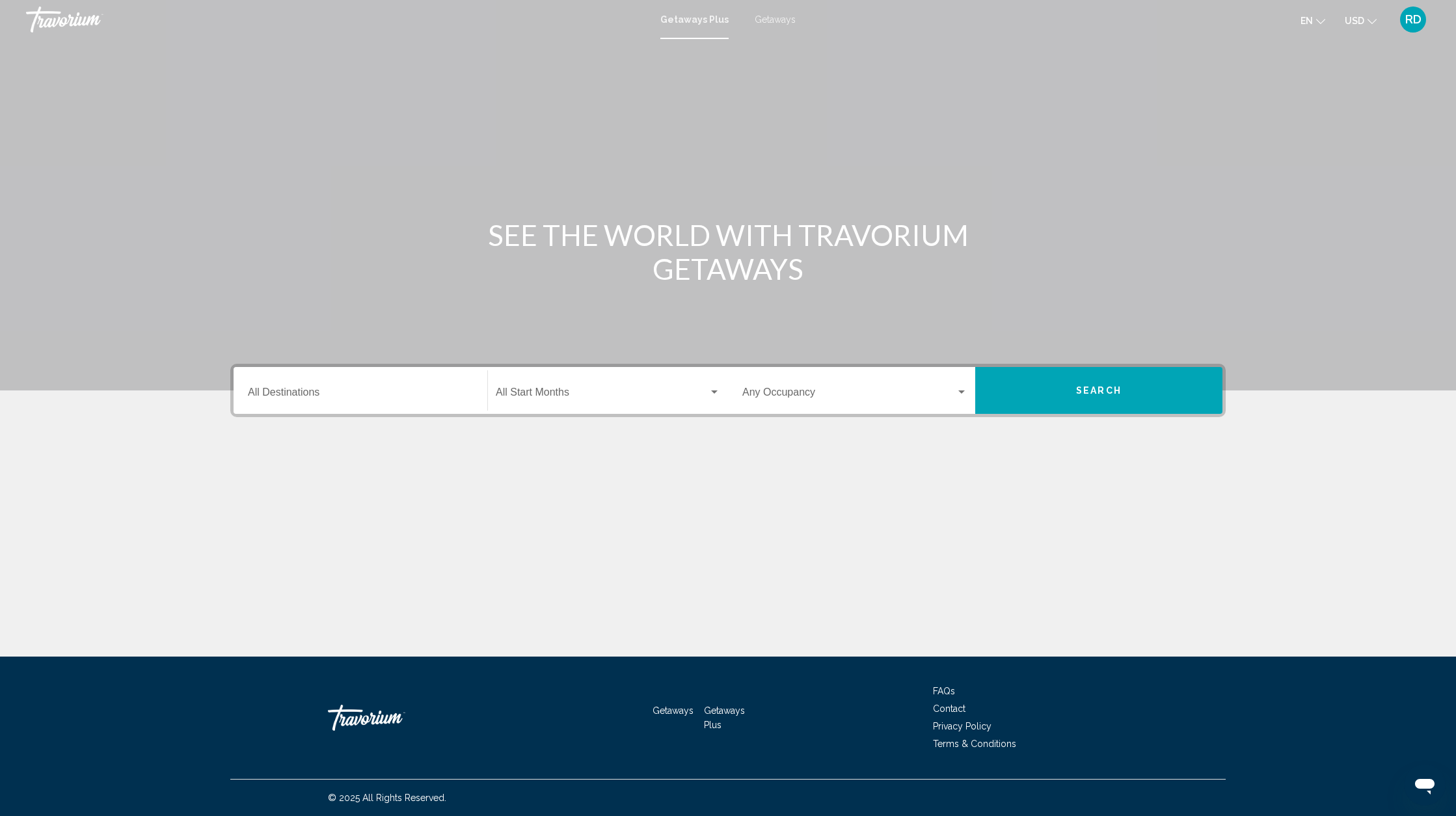
click at [572, 393] on span "Search widget" at bounding box center [601, 394] width 213 height 12
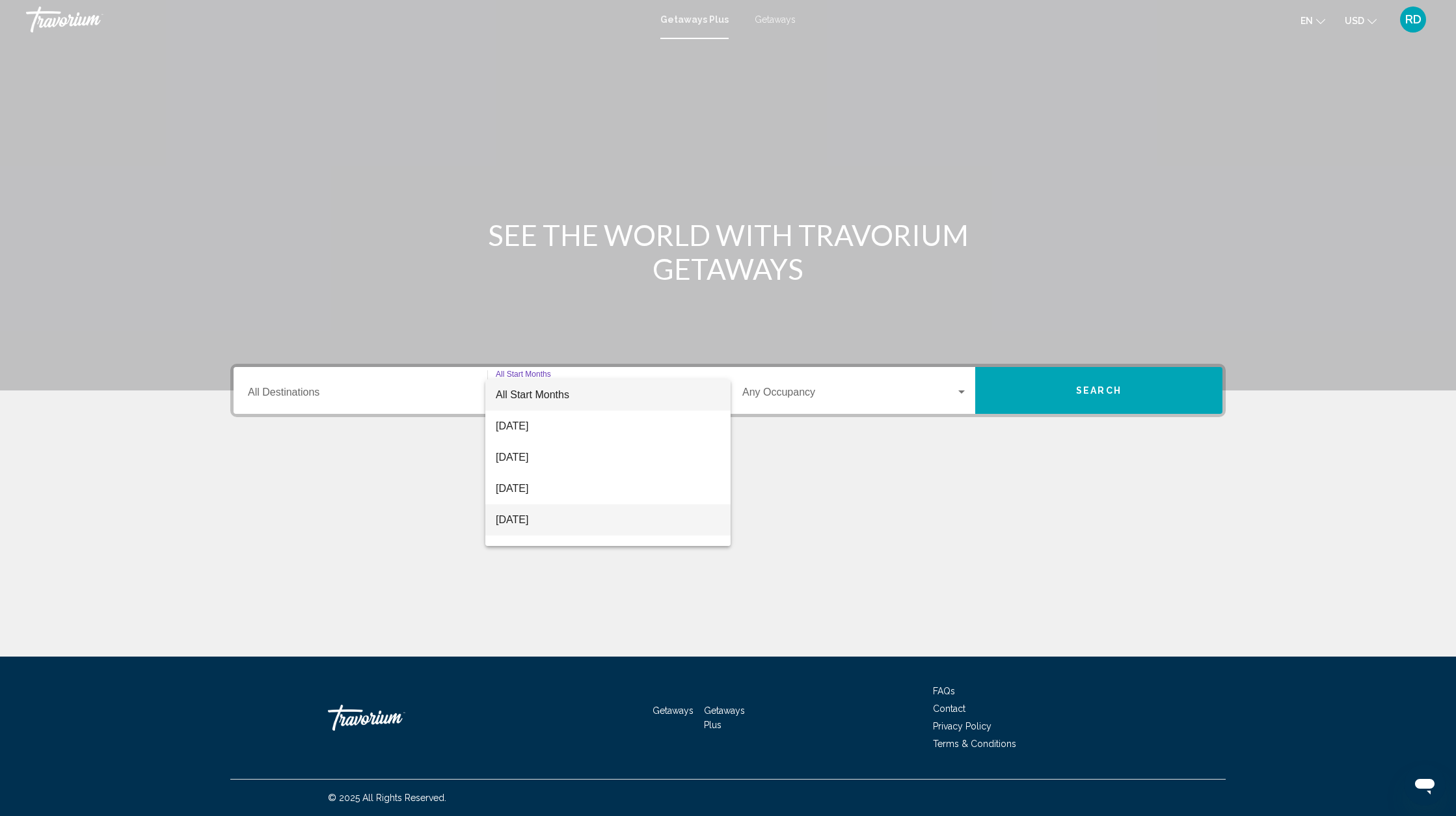
click at [556, 524] on span "[DATE]" at bounding box center [607, 519] width 224 height 31
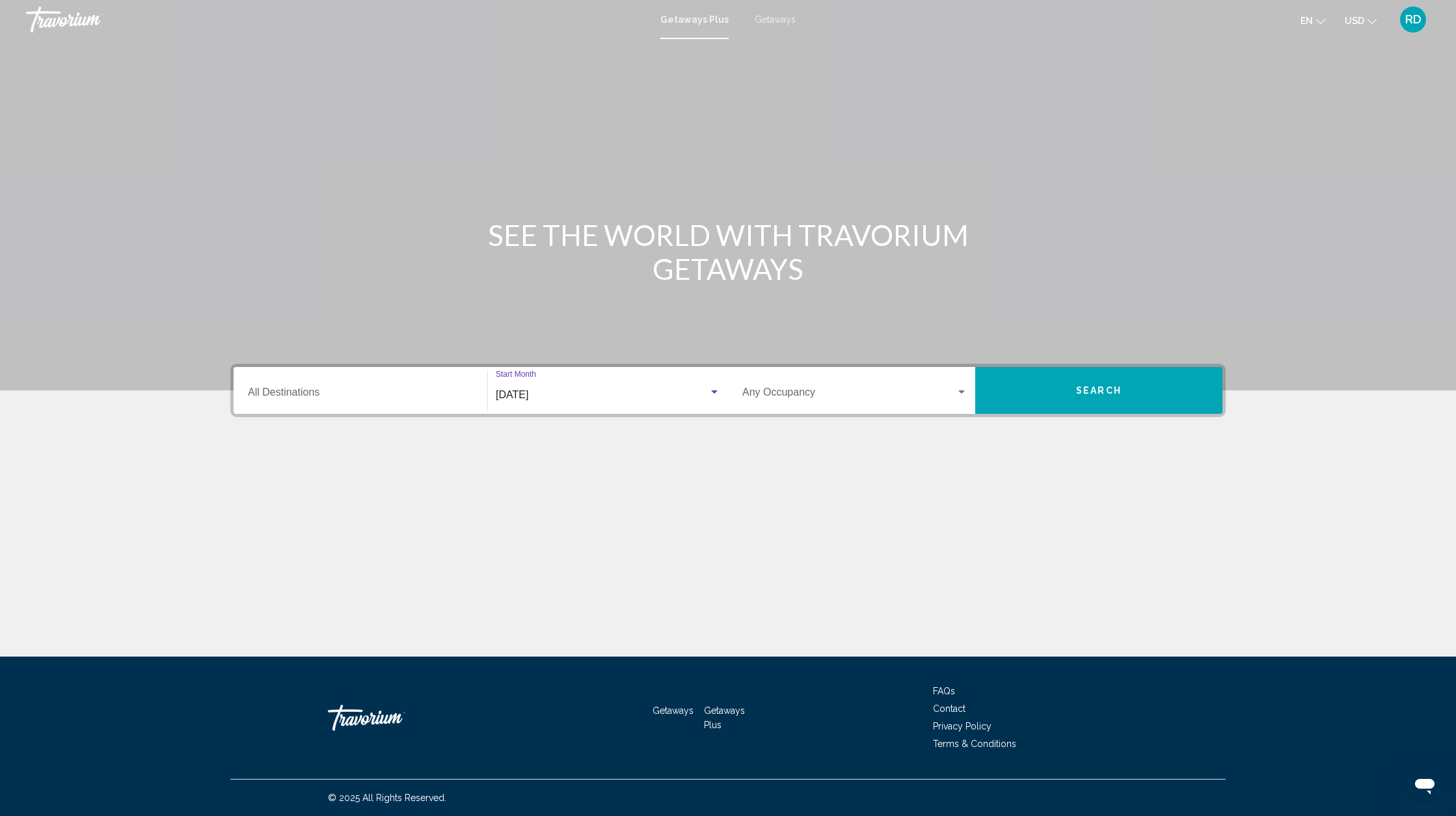
click at [1083, 394] on span "Search" at bounding box center [1098, 390] width 46 height 10
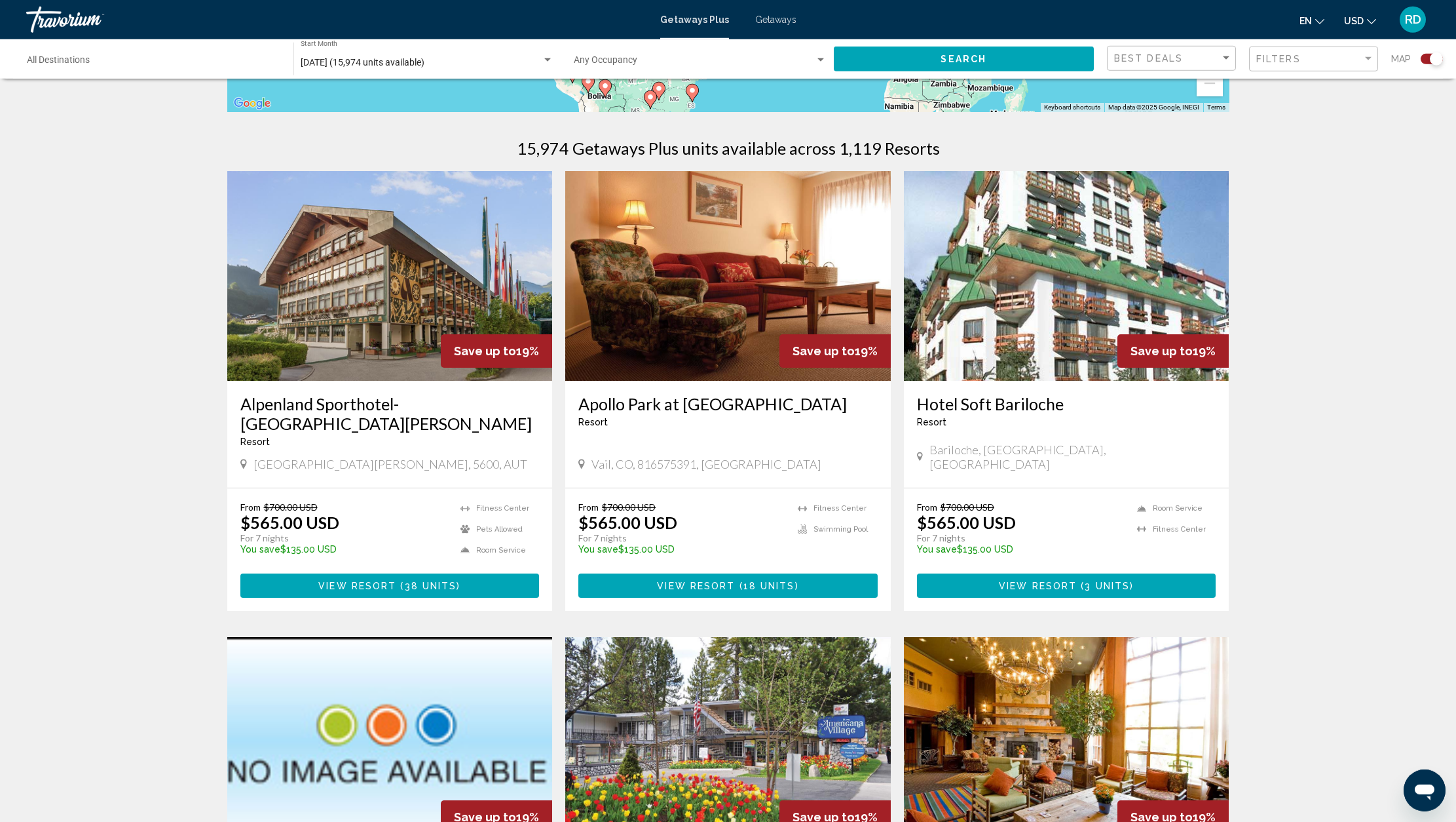
scroll to position [378, 0]
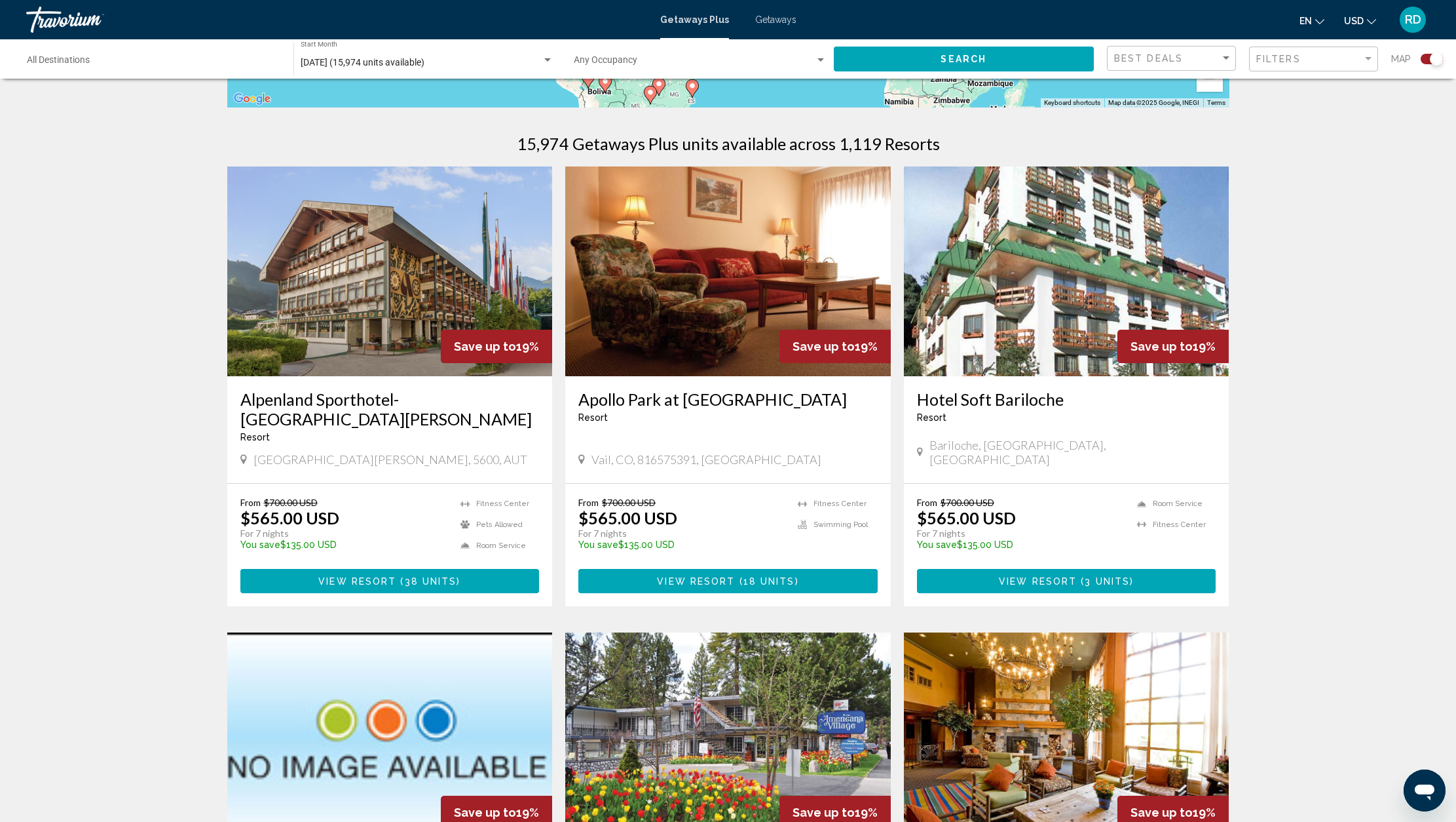
click at [998, 310] on img "Main content" at bounding box center [1067, 271] width 325 height 209
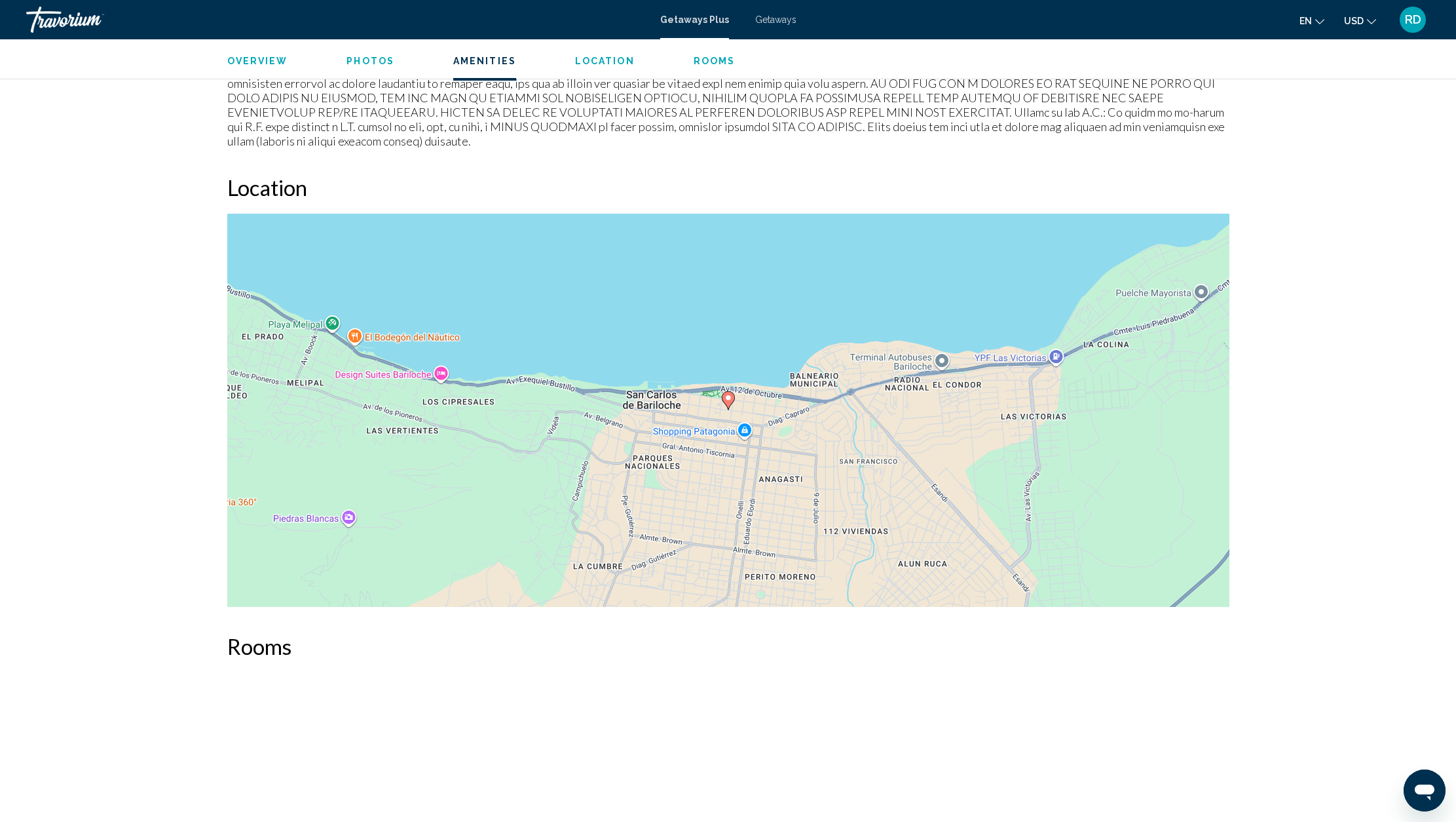
scroll to position [2051, 0]
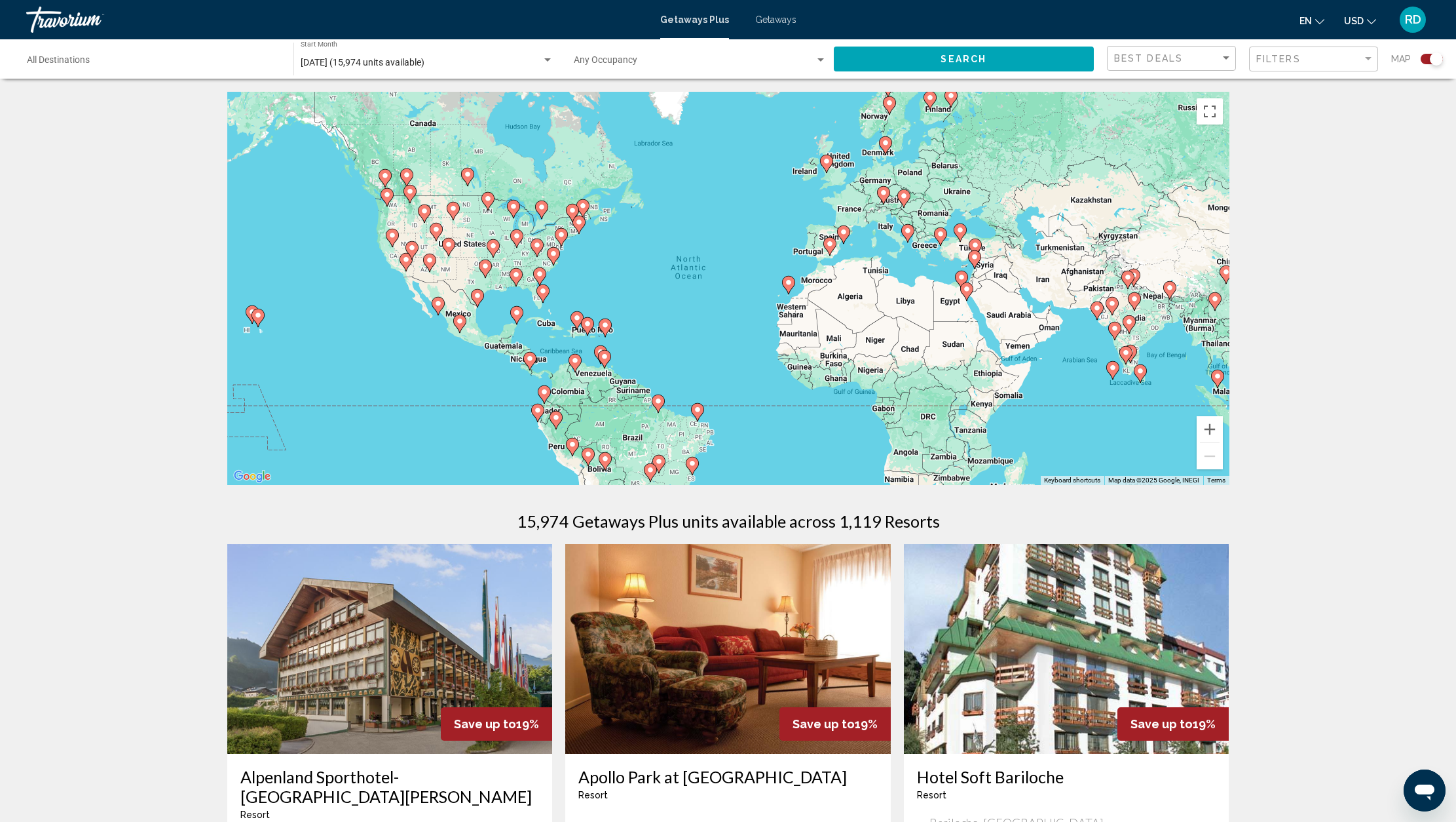
click at [201, 64] on input "Destination All Destinations" at bounding box center [154, 62] width 254 height 10
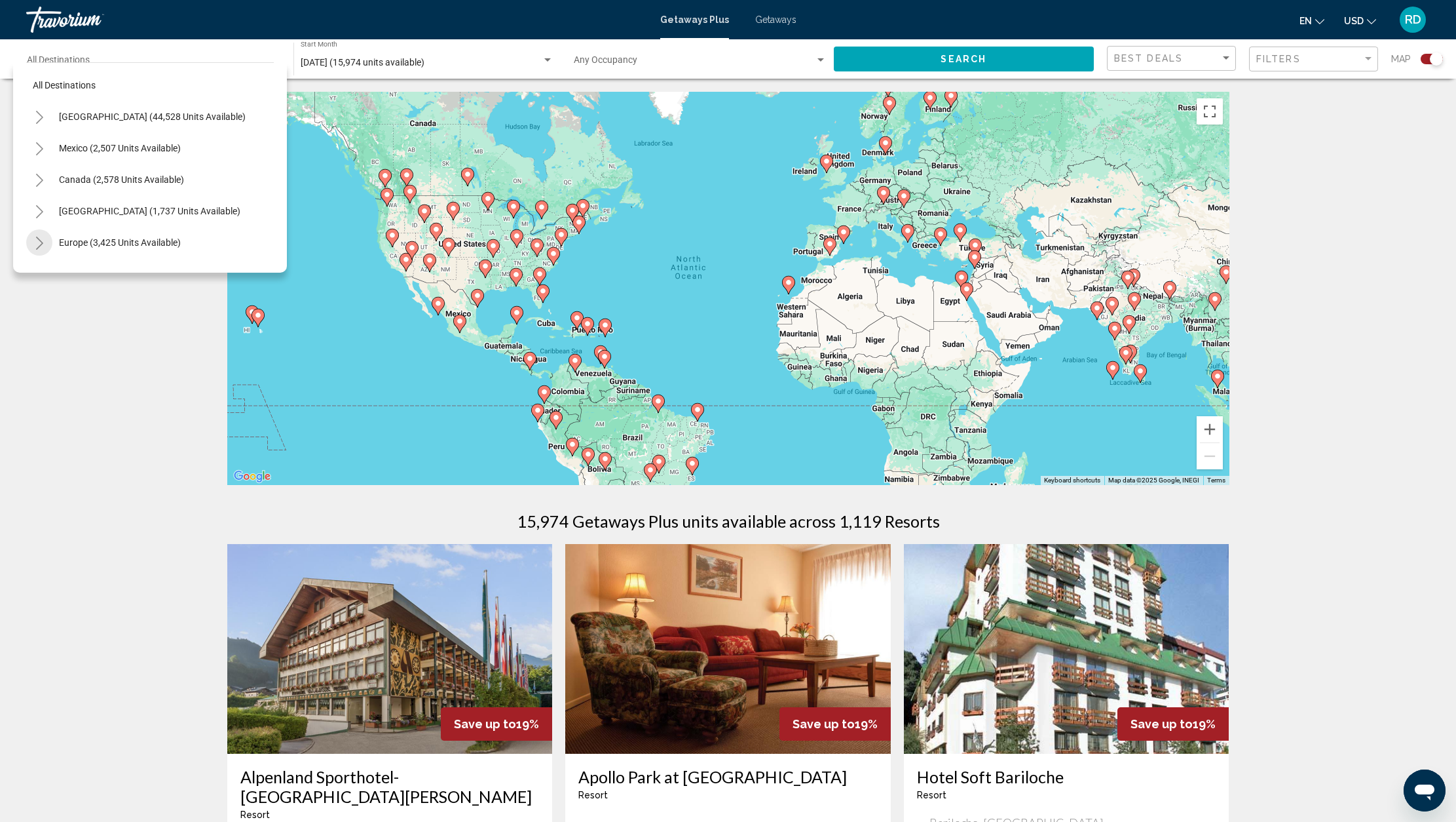
click at [40, 246] on icon "Toggle Europe (3,425 units available)" at bounding box center [39, 243] width 7 height 13
click at [82, 238] on span "Europe (3,425 units available)" at bounding box center [120, 242] width 122 height 10
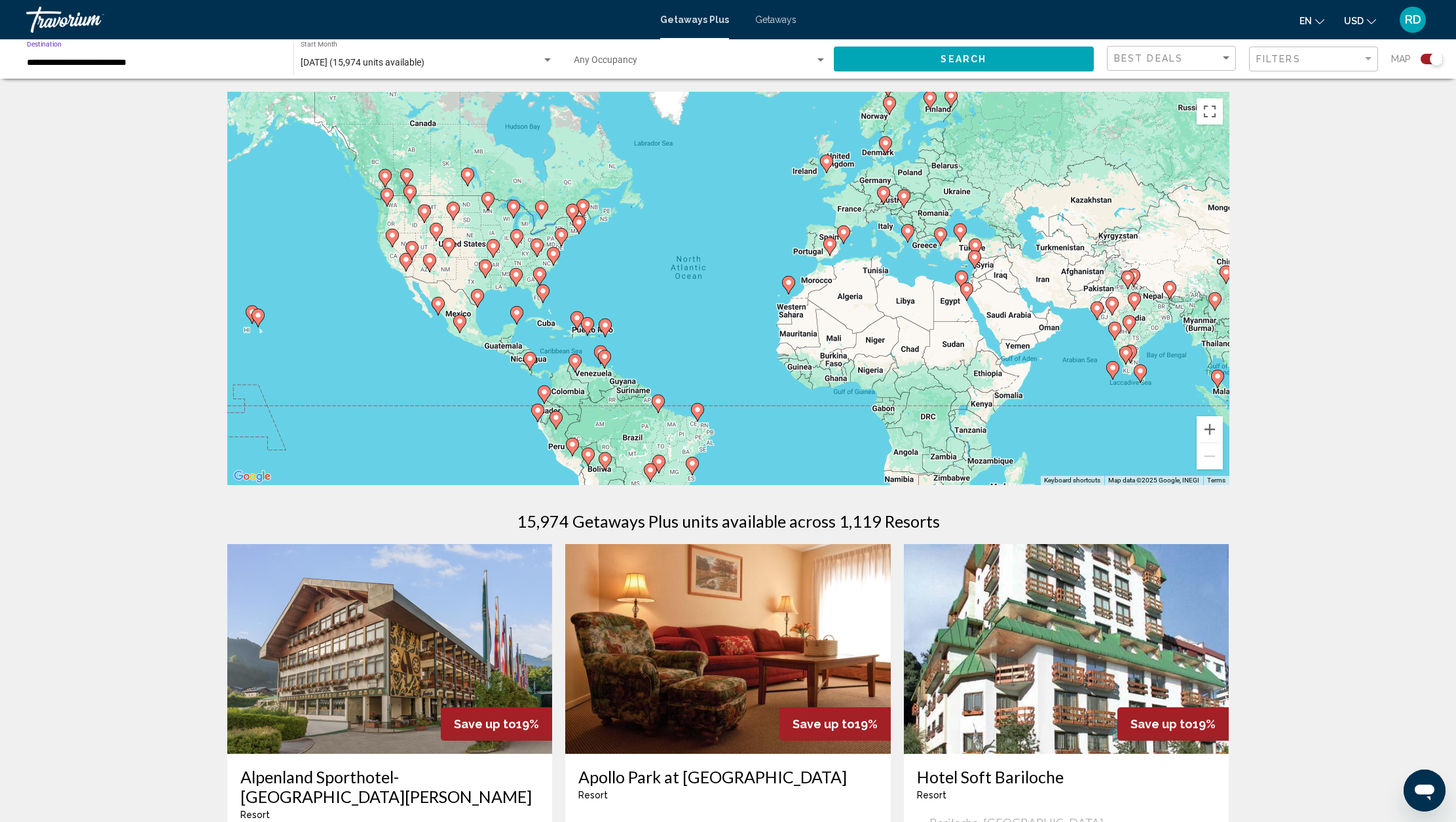
scroll to position [10, 0]
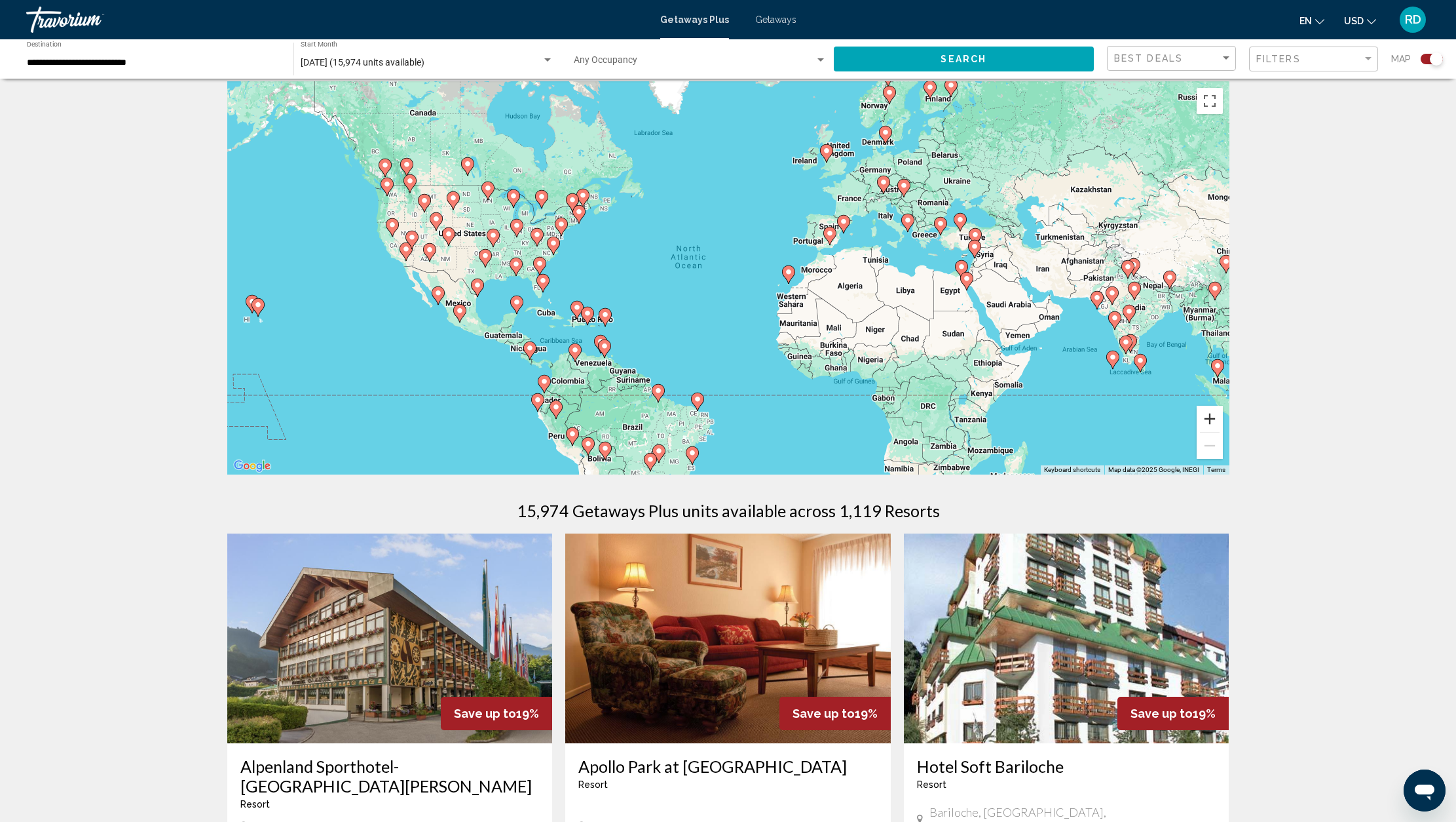
click at [1213, 422] on button "Zoom in" at bounding box center [1210, 419] width 26 height 26
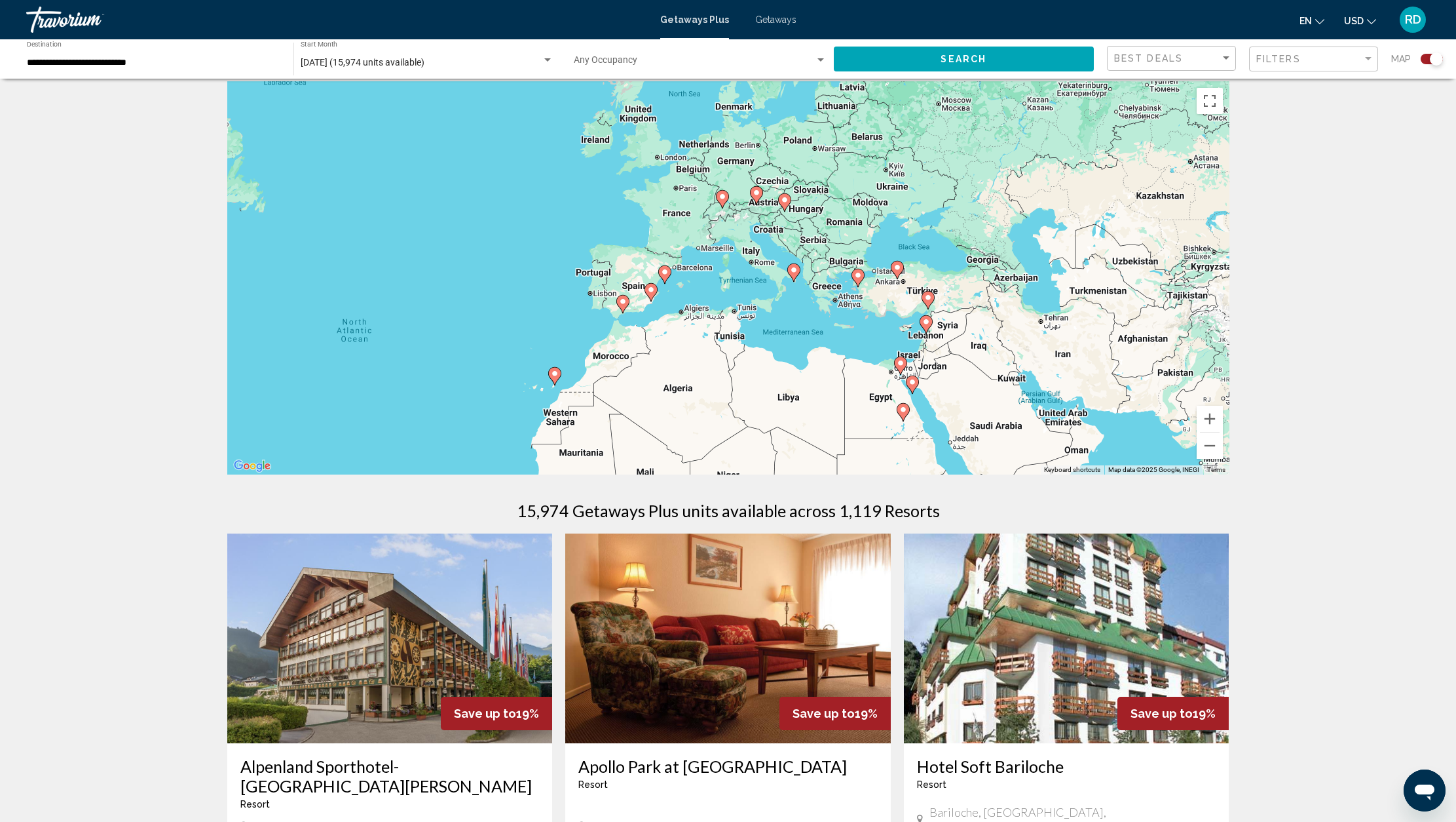
drag, startPoint x: 1050, startPoint y: 280, endPoint x: 752, endPoint y: 379, distance: 314.0
click at [752, 379] on div "To activate drag with keyboard, press Alt + Enter. Once in keyboard drag state,…" at bounding box center [728, 277] width 1002 height 393
click at [793, 274] on image "Main content" at bounding box center [794, 271] width 8 height 8
type input "**********"
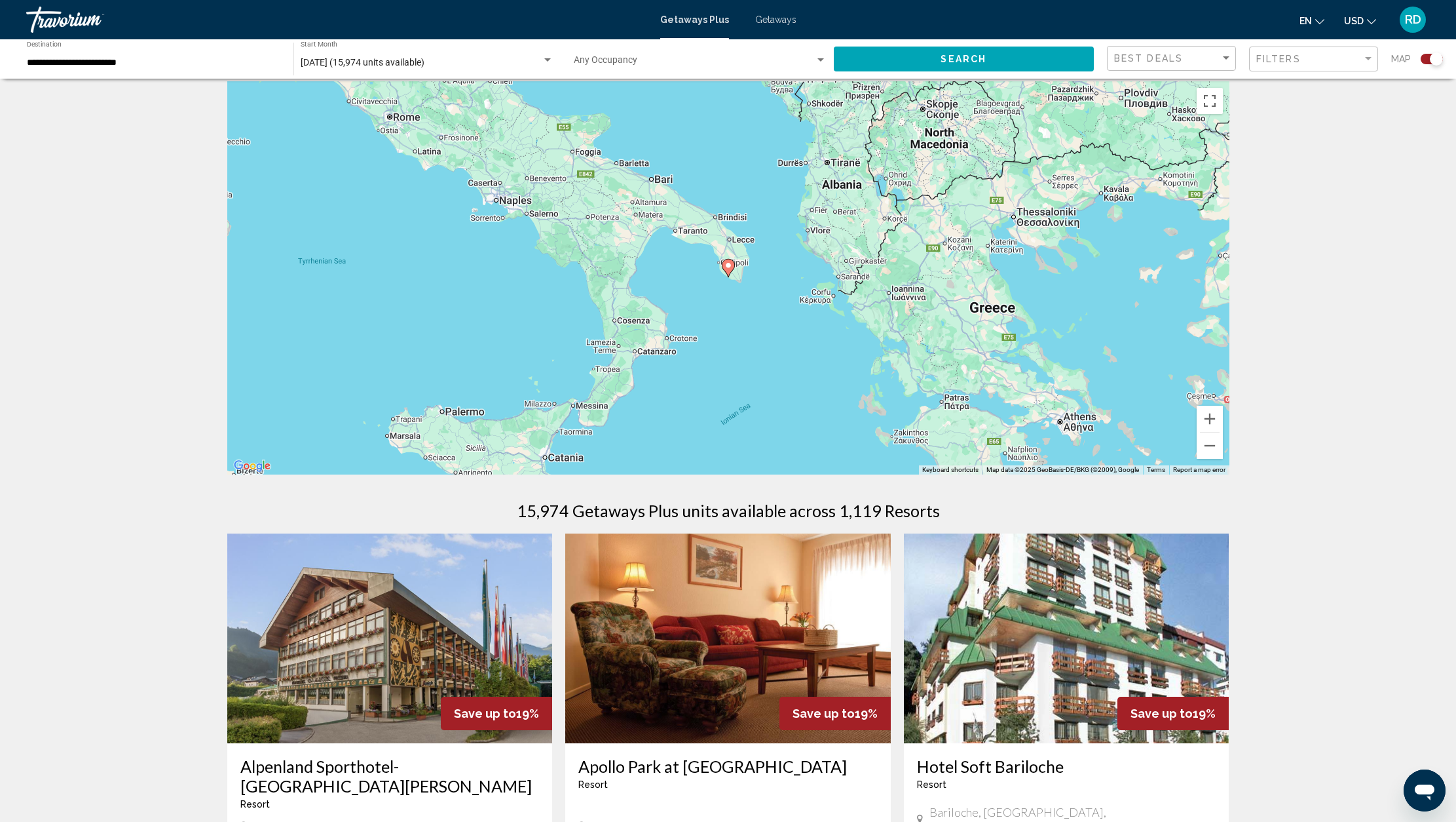
click at [729, 271] on icon "Main content" at bounding box center [728, 268] width 12 height 17
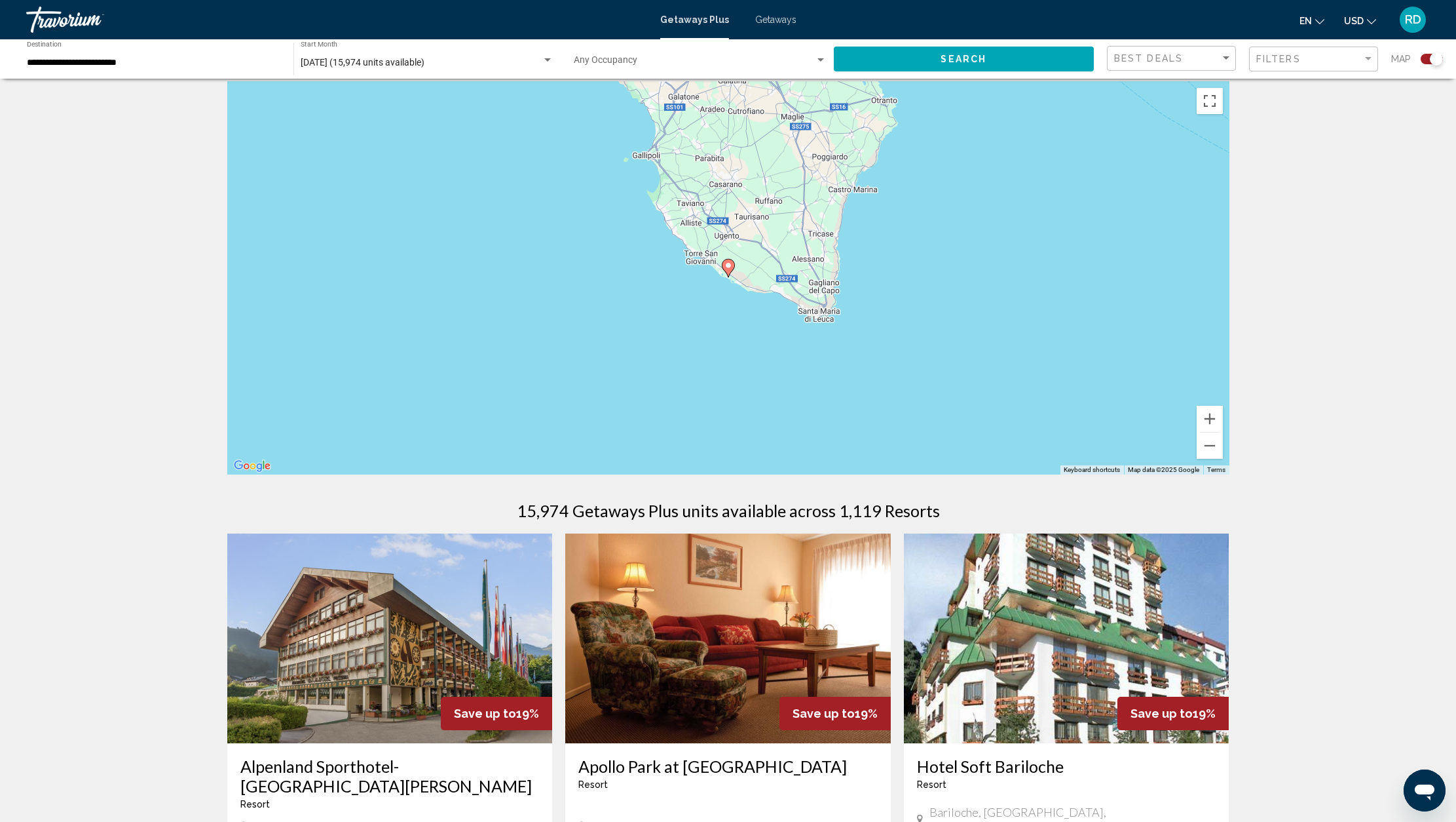
click at [728, 271] on icon "Main content" at bounding box center [728, 268] width 12 height 17
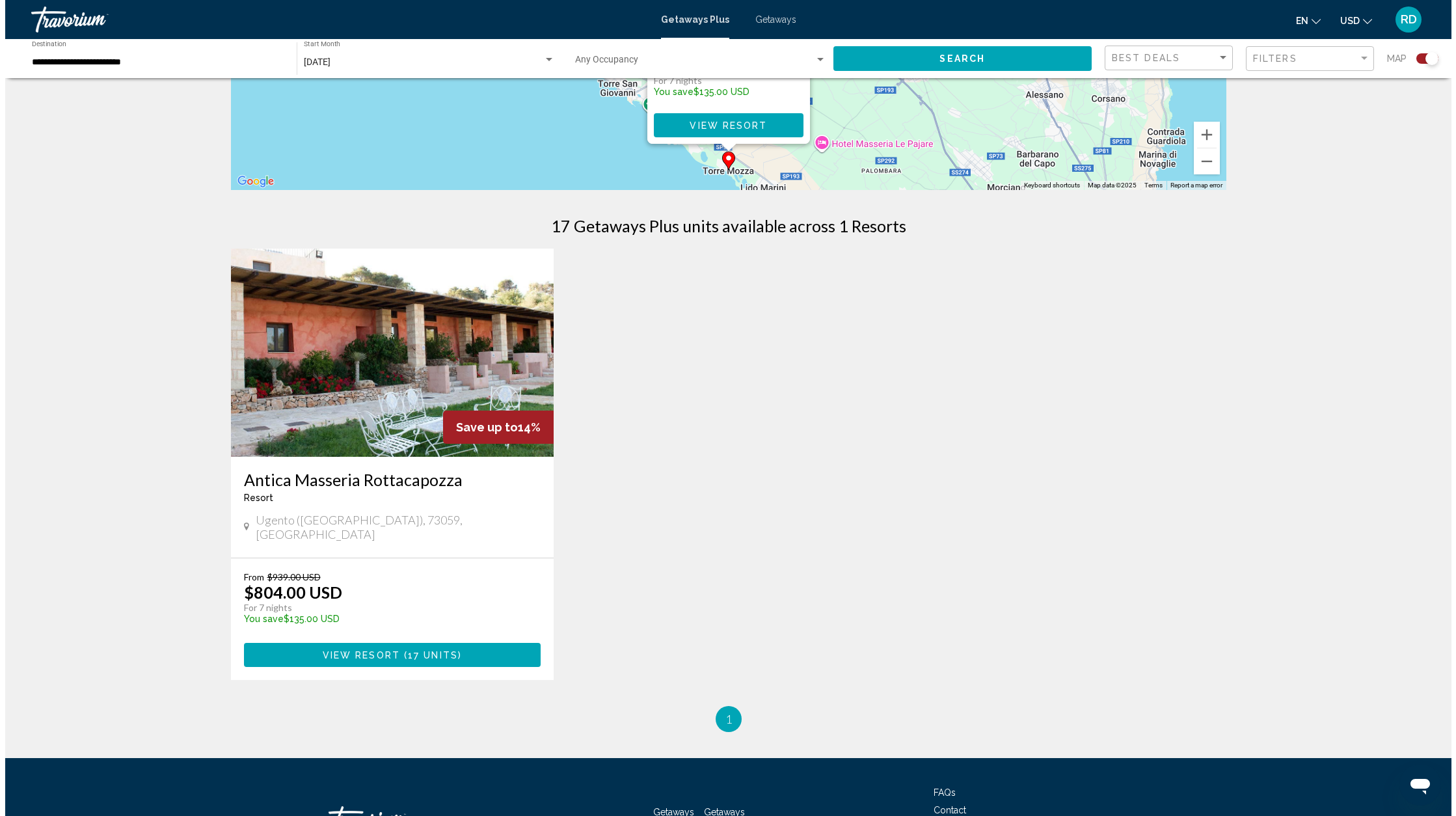
scroll to position [0, 0]
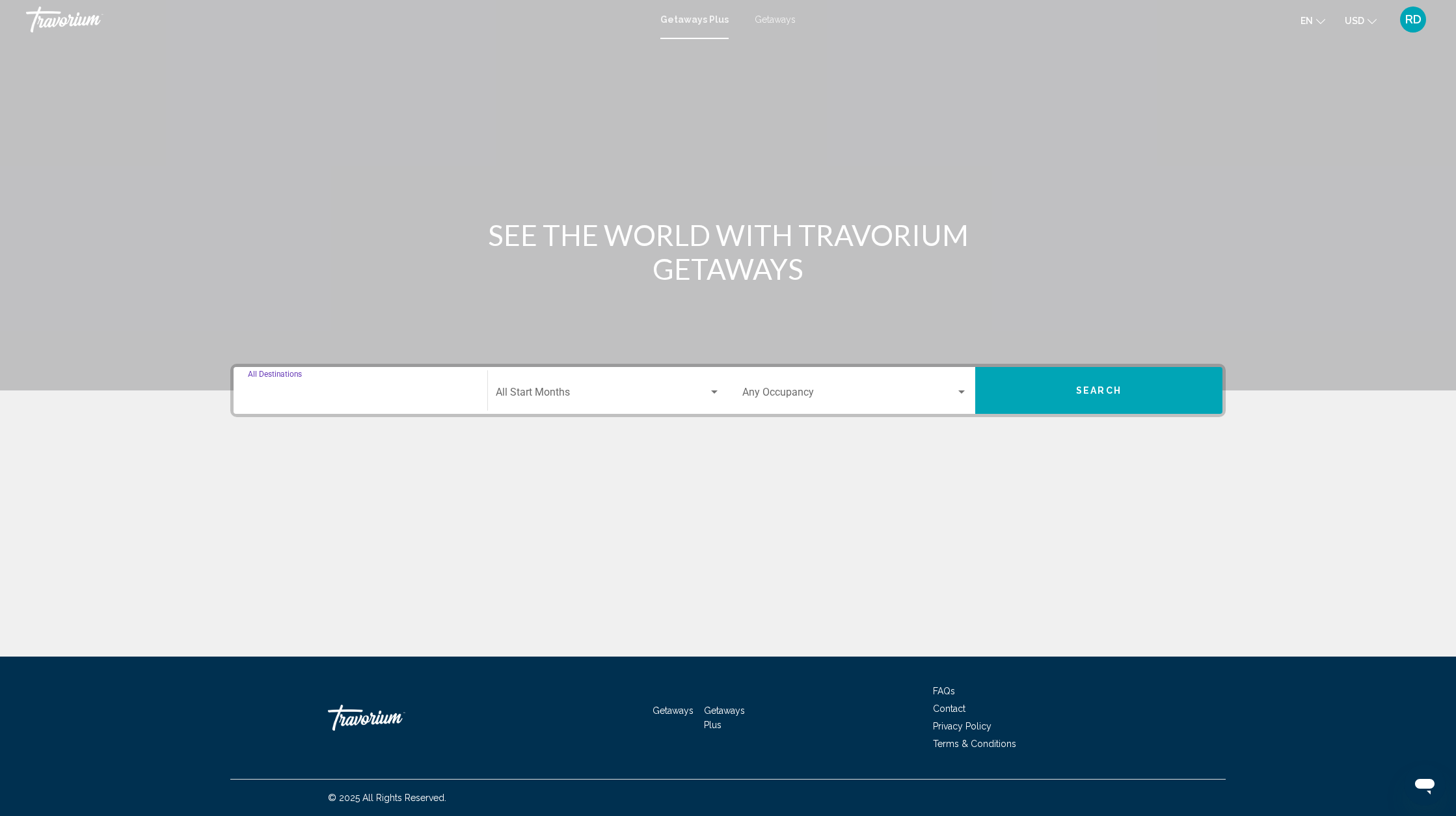
click at [316, 391] on input "Destination All Destinations" at bounding box center [360, 394] width 225 height 12
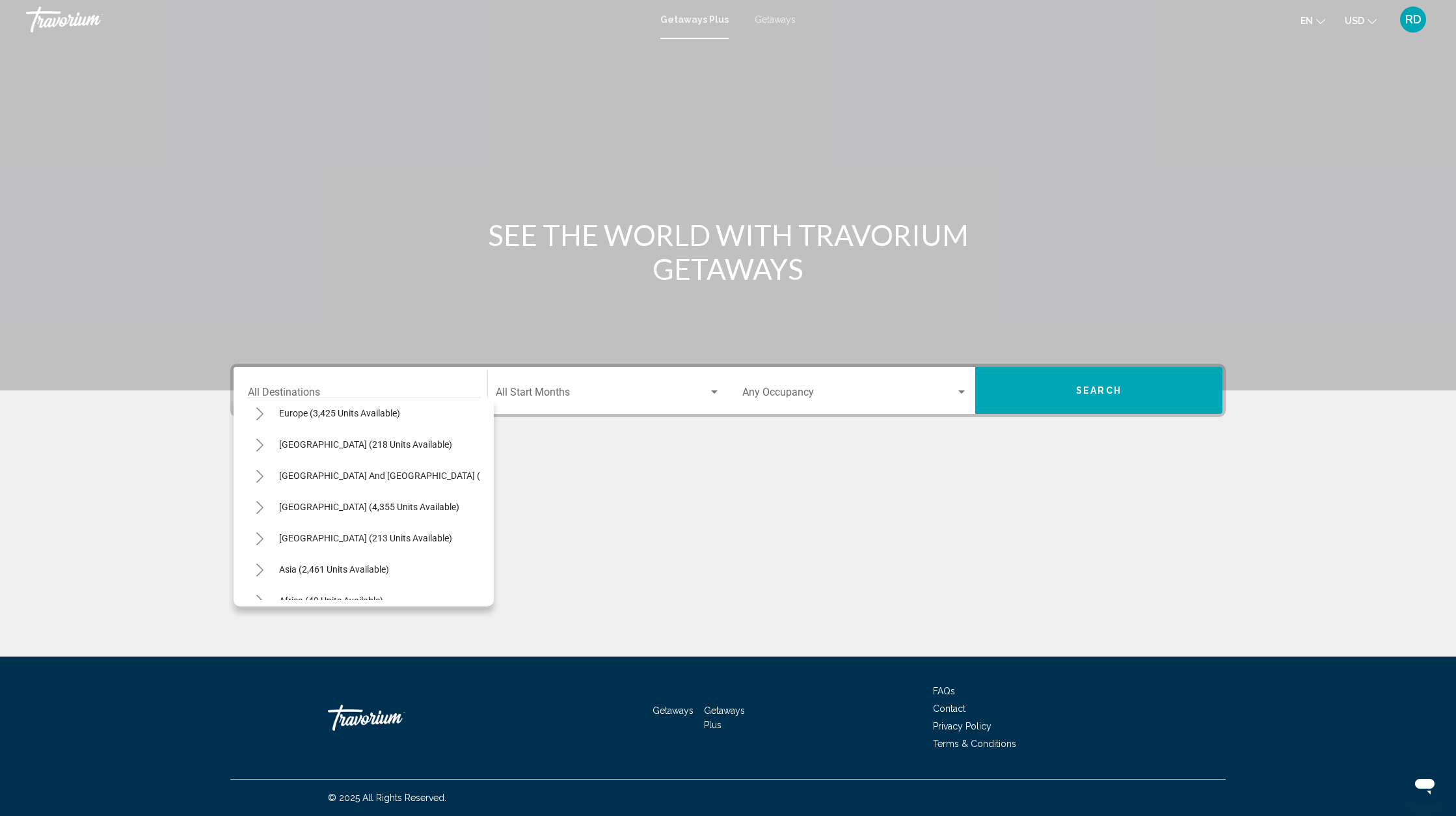
scroll to position [76, 0]
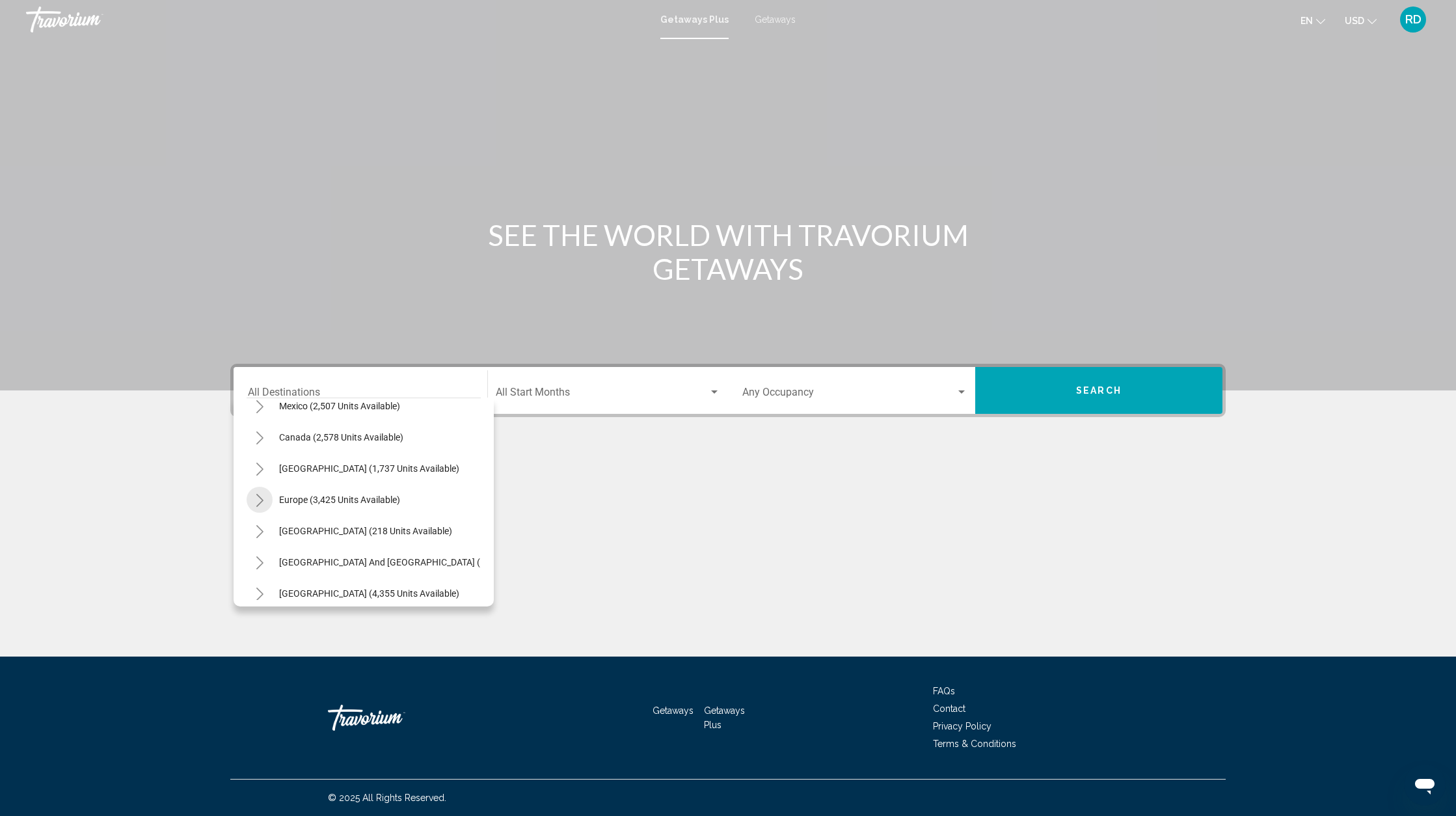
click at [261, 498] on icon "Toggle Europe (3,425 units available)" at bounding box center [260, 500] width 10 height 13
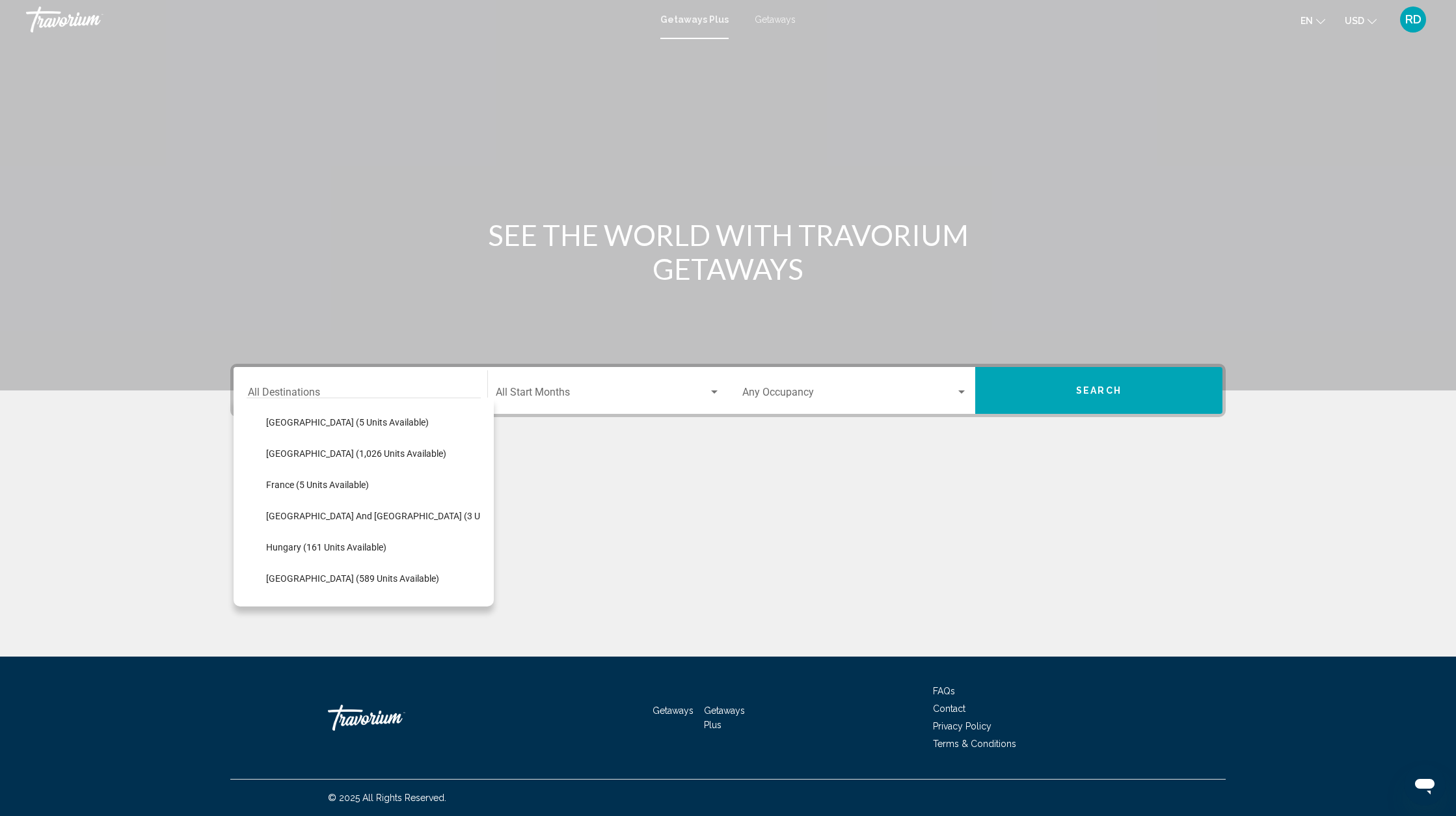
scroll to position [330, 0]
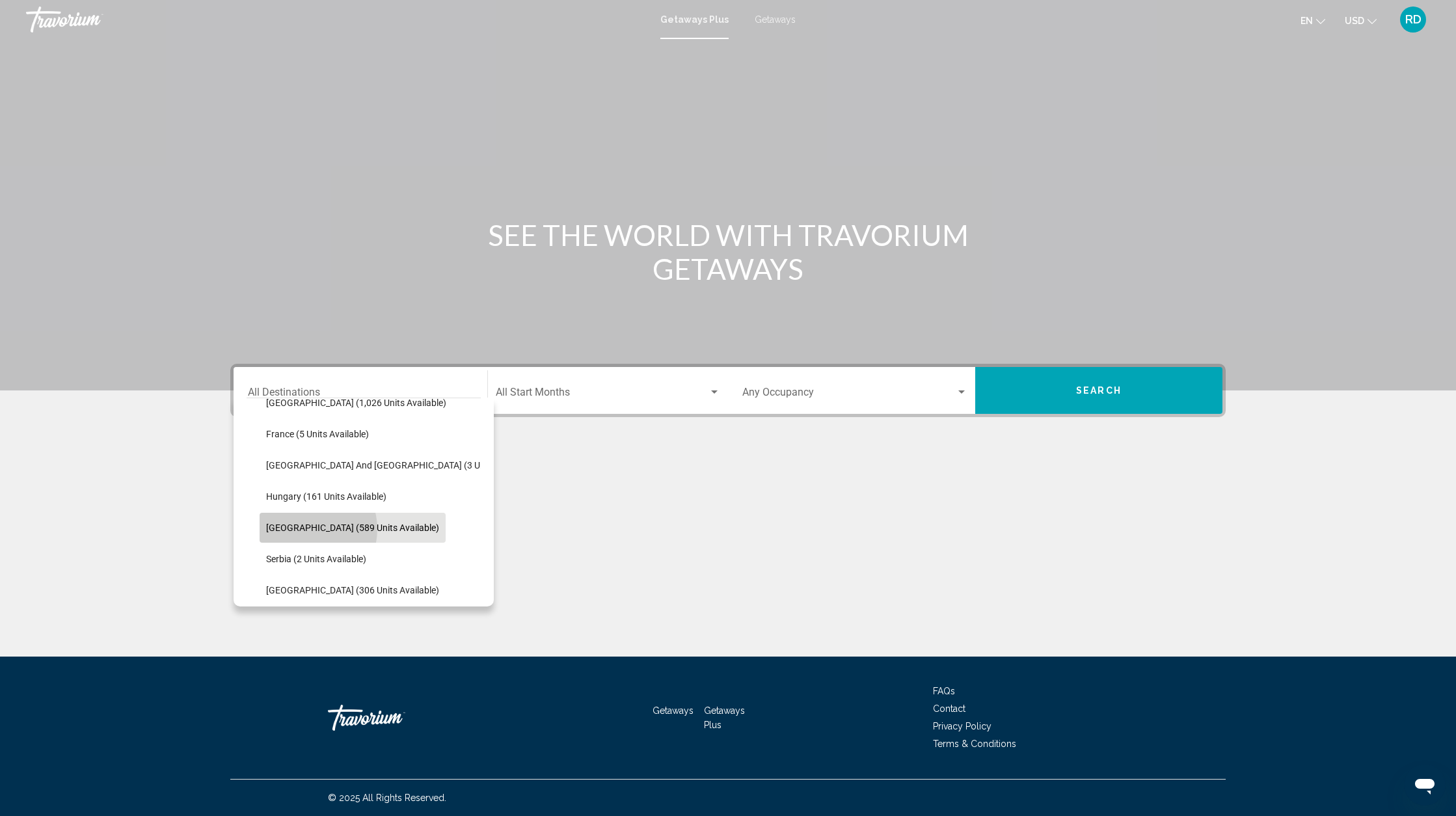
click at [306, 529] on span "[GEOGRAPHIC_DATA] (589 units available)" at bounding box center [352, 527] width 173 height 10
type input "**********"
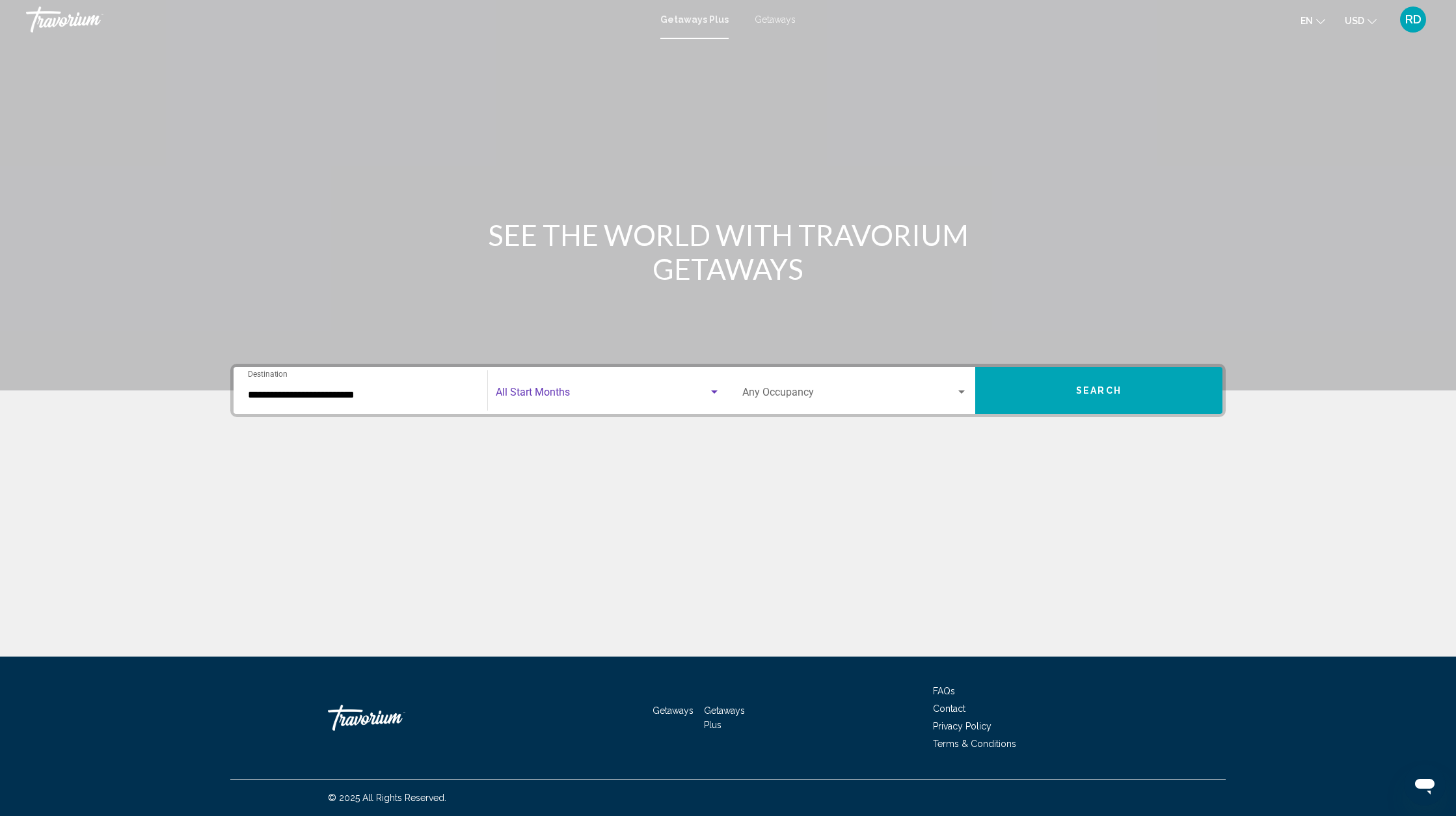
click at [714, 393] on div "Search widget" at bounding box center [714, 392] width 6 height 3
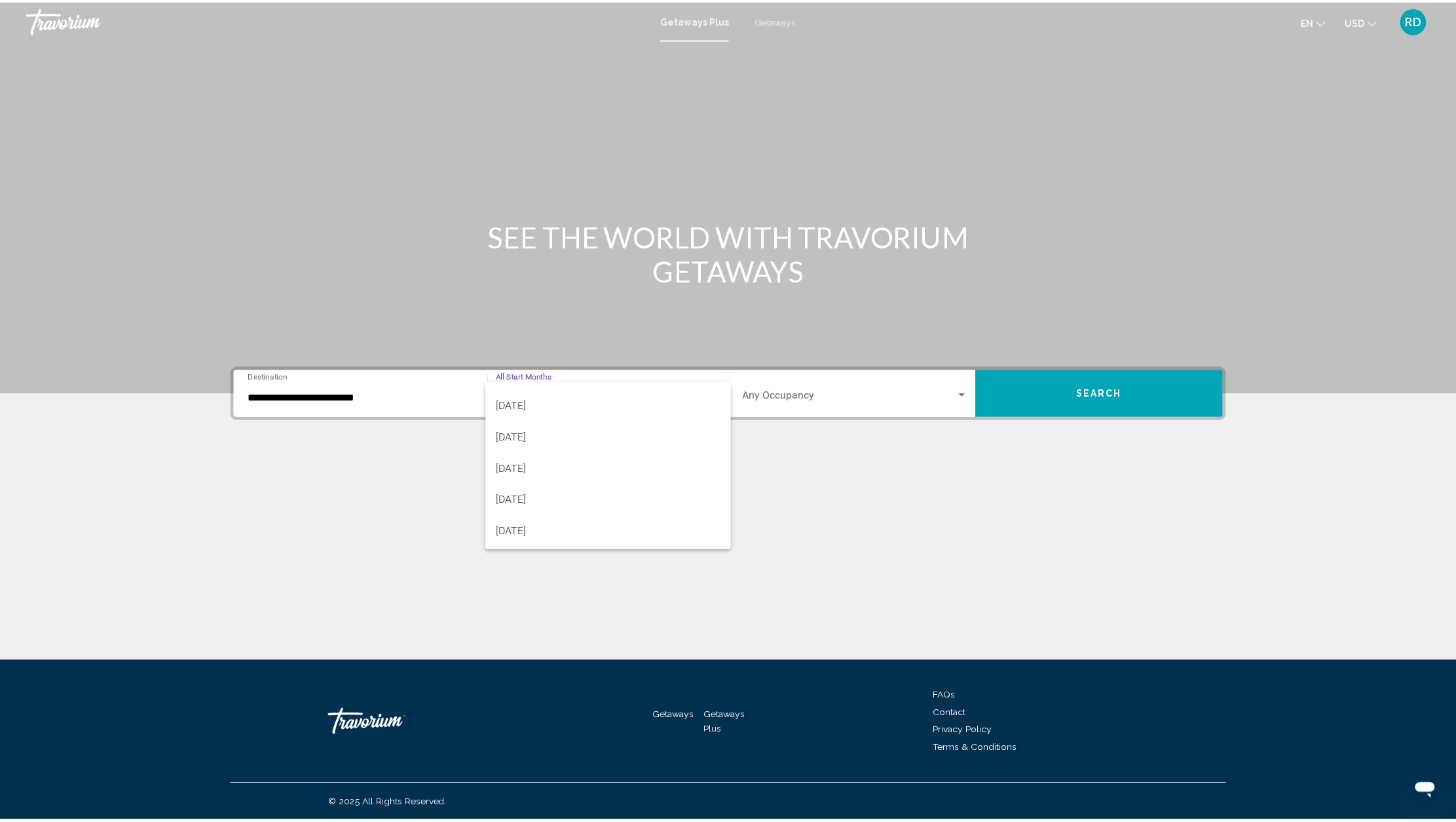
scroll to position [151, 0]
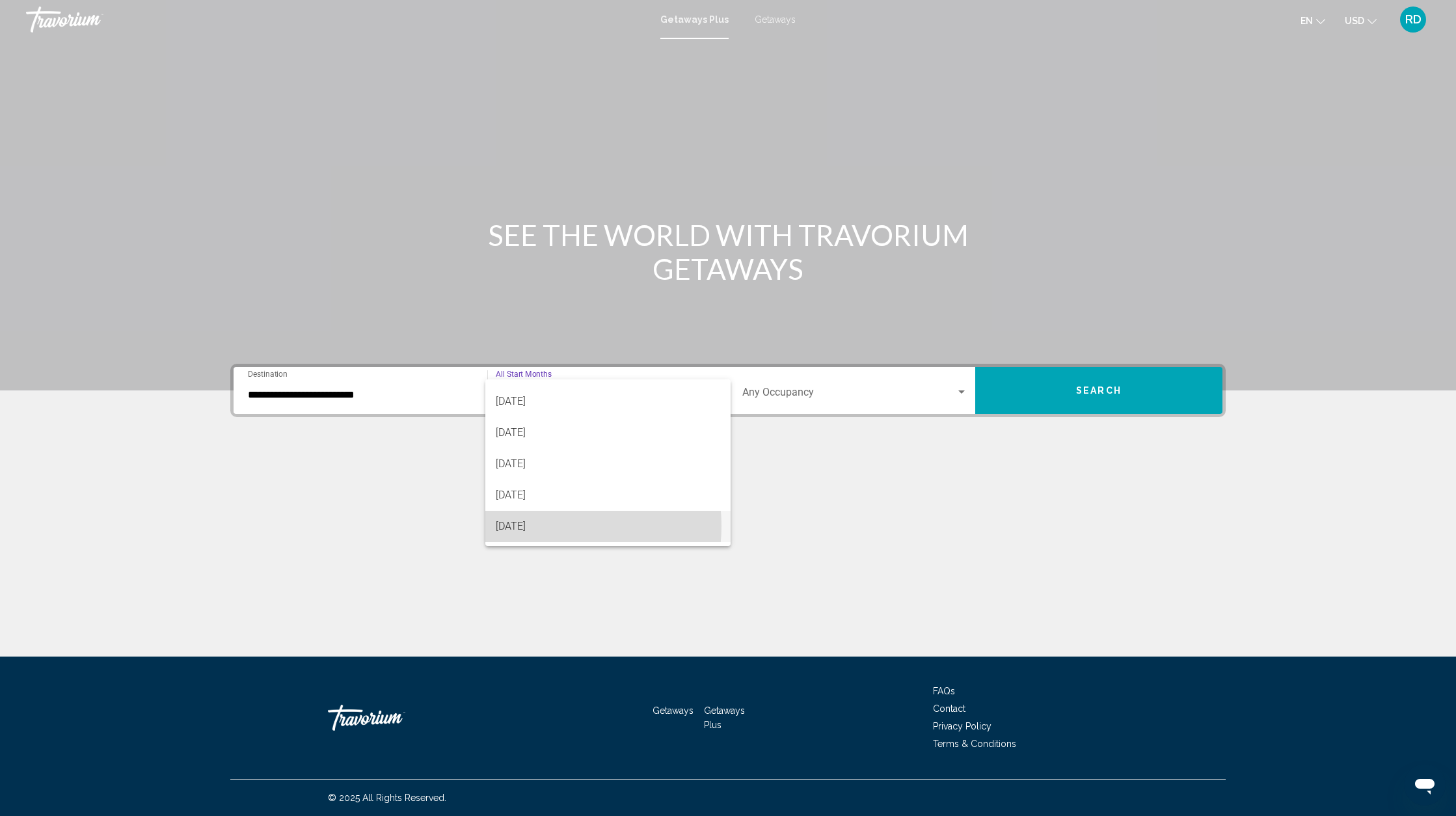
click at [533, 525] on span "[DATE]" at bounding box center [607, 526] width 224 height 31
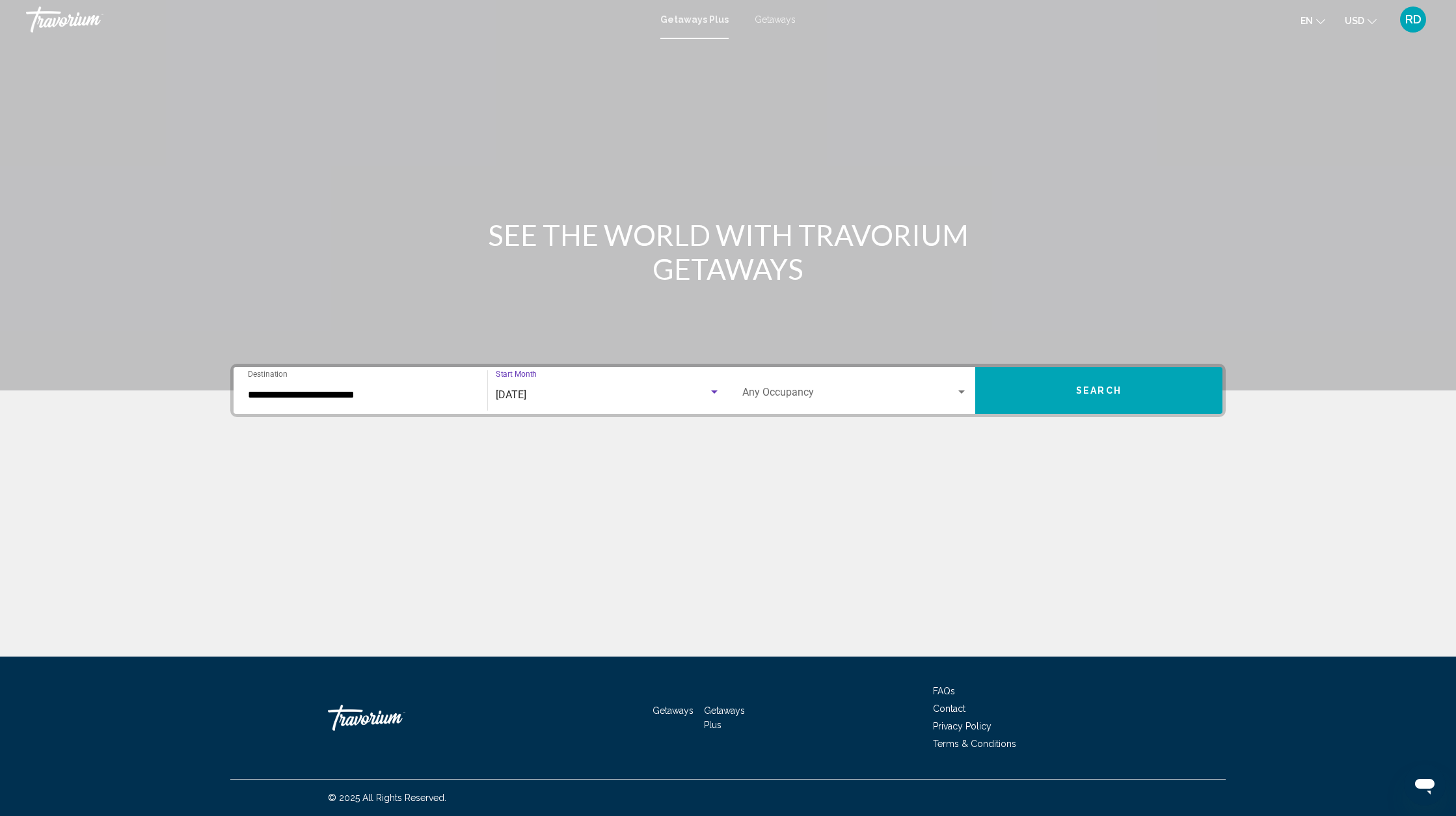
click at [958, 393] on div "Search widget" at bounding box center [961, 392] width 12 height 10
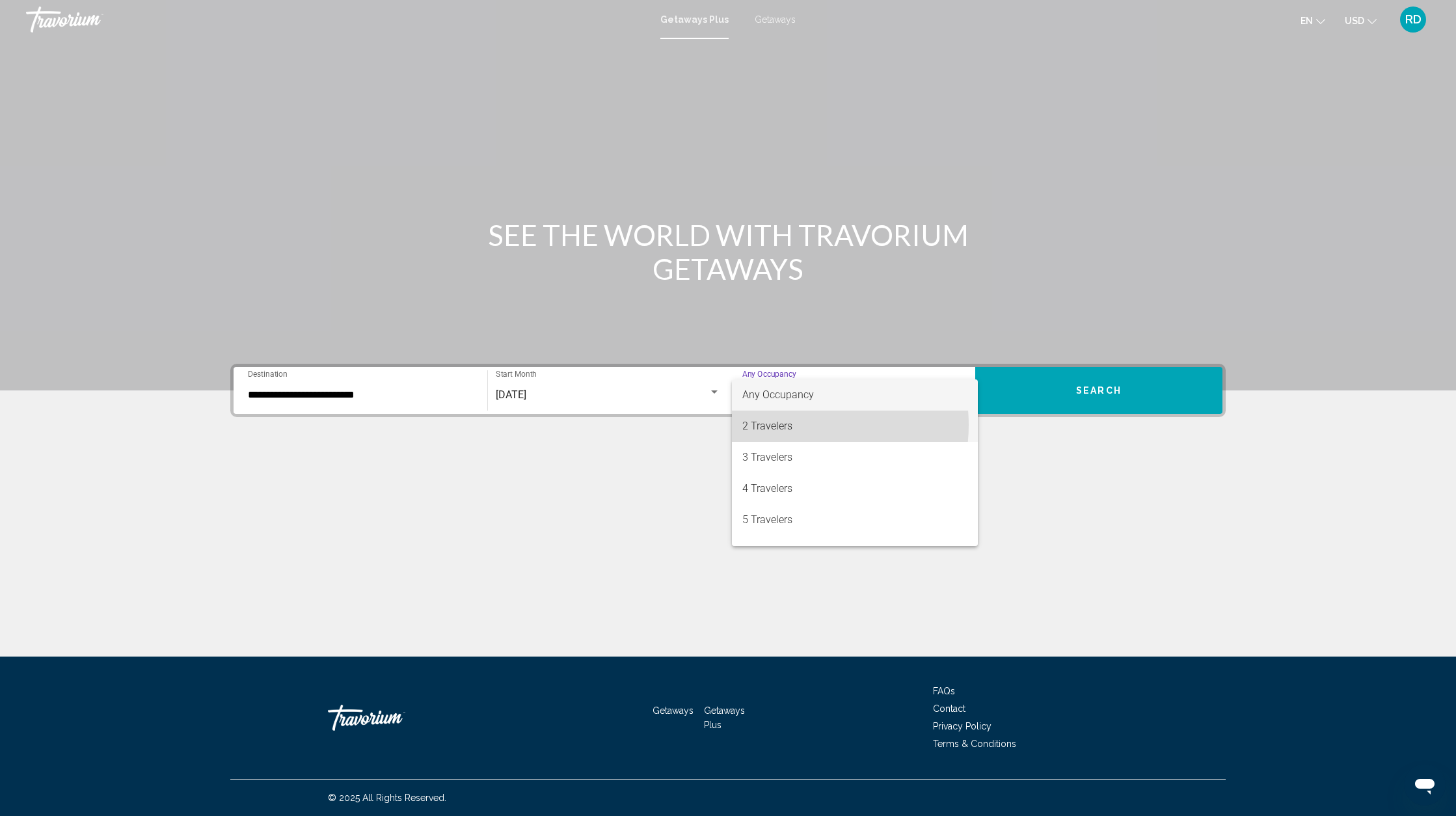
click at [795, 425] on span "2 Travelers" at bounding box center [854, 426] width 225 height 31
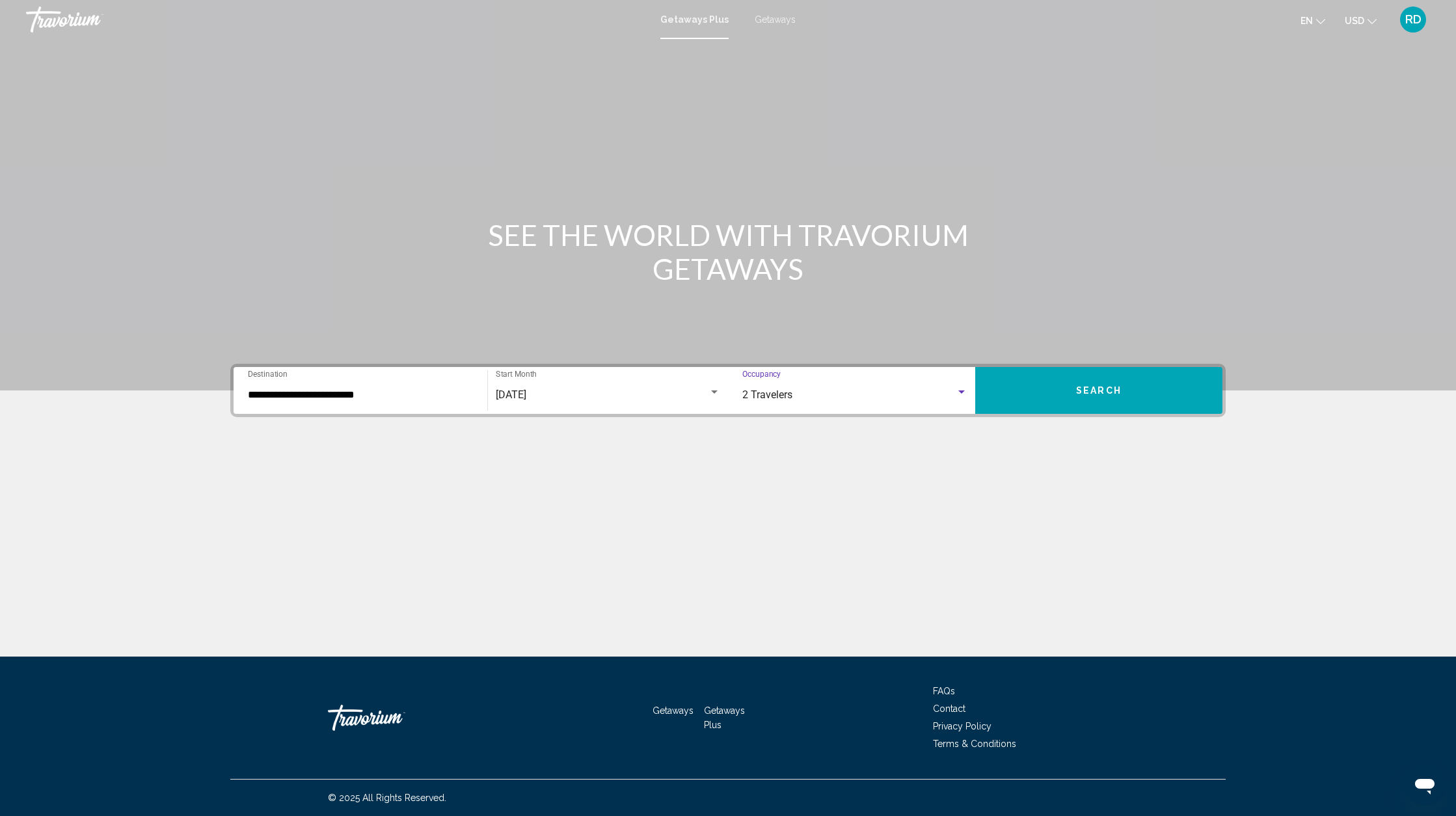
click at [1052, 391] on button "Search" at bounding box center [1099, 390] width 247 height 47
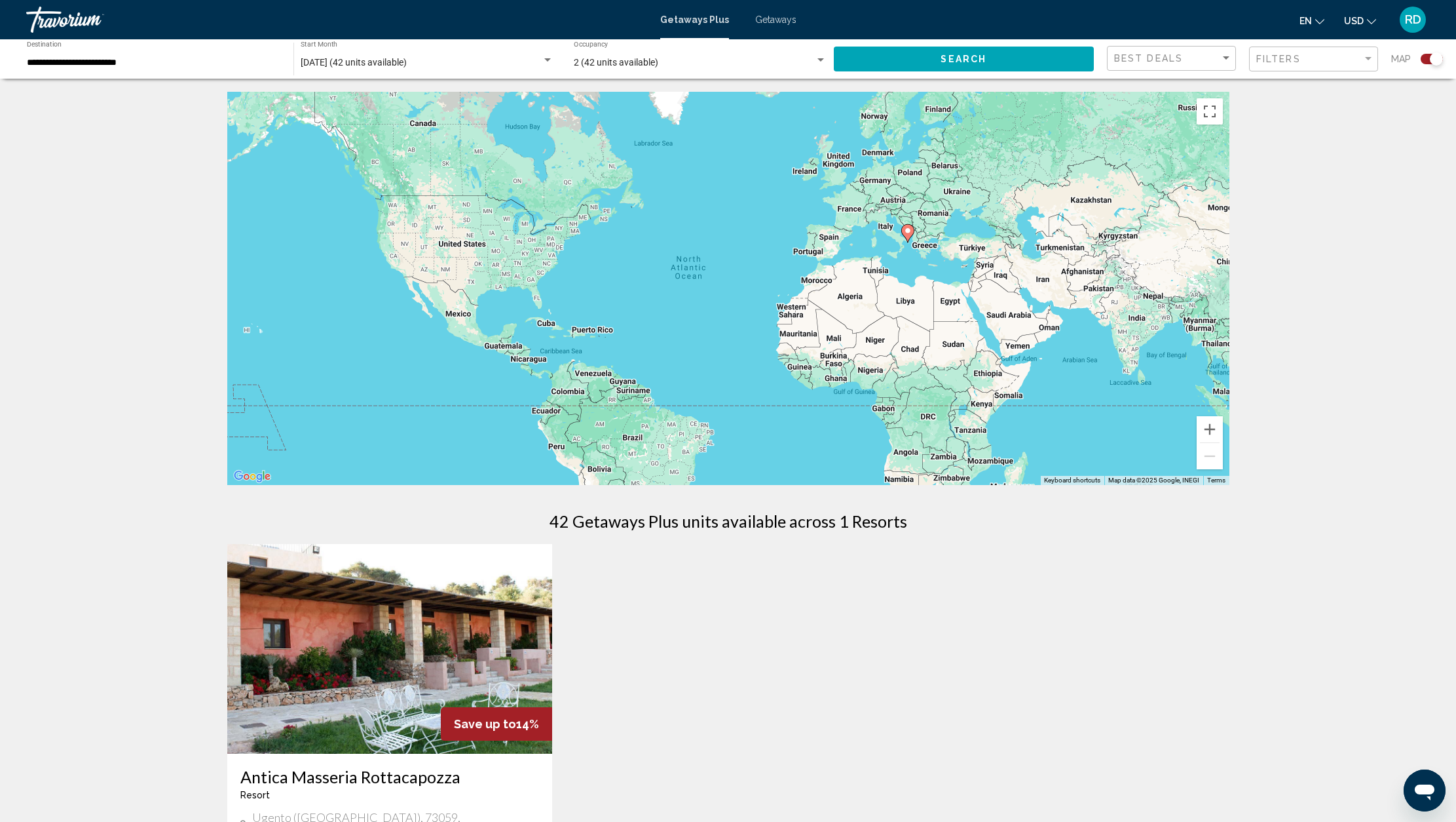
click at [628, 61] on span "2 (42 units available)" at bounding box center [616, 61] width 85 height 10
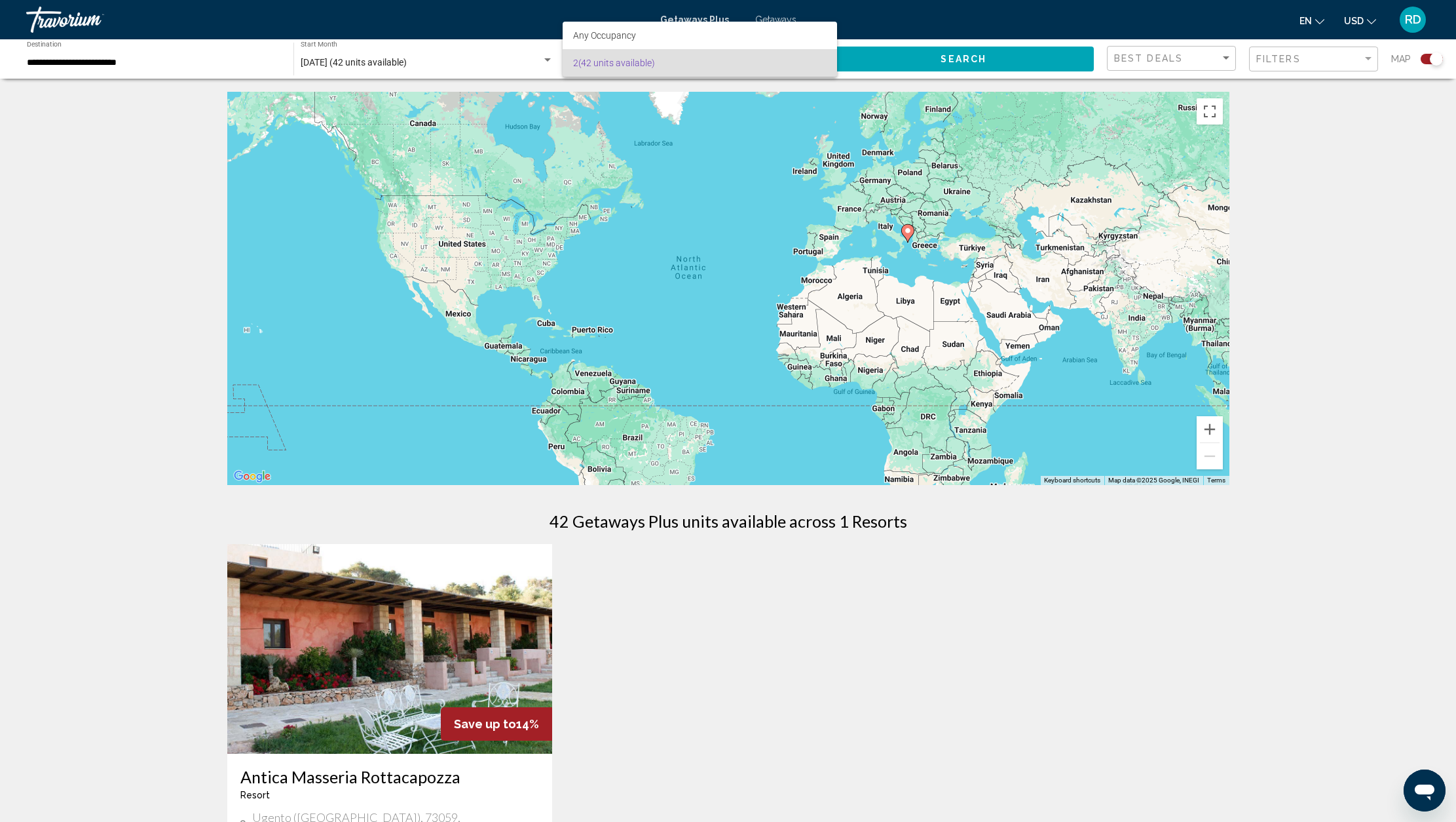
click at [723, 610] on div at bounding box center [728, 411] width 1456 height 822
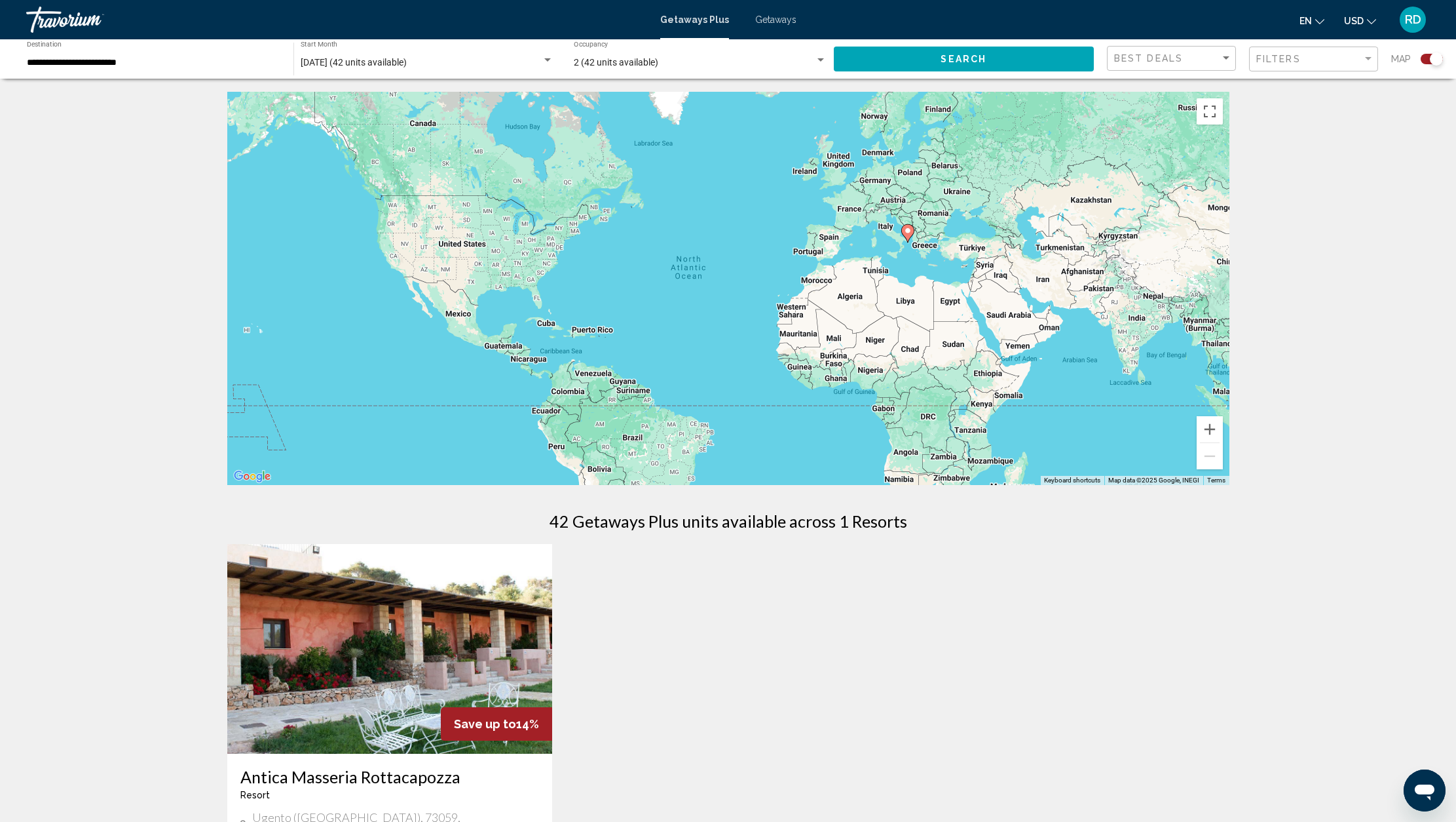
click at [469, 624] on img "Main content" at bounding box center [390, 648] width 325 height 209
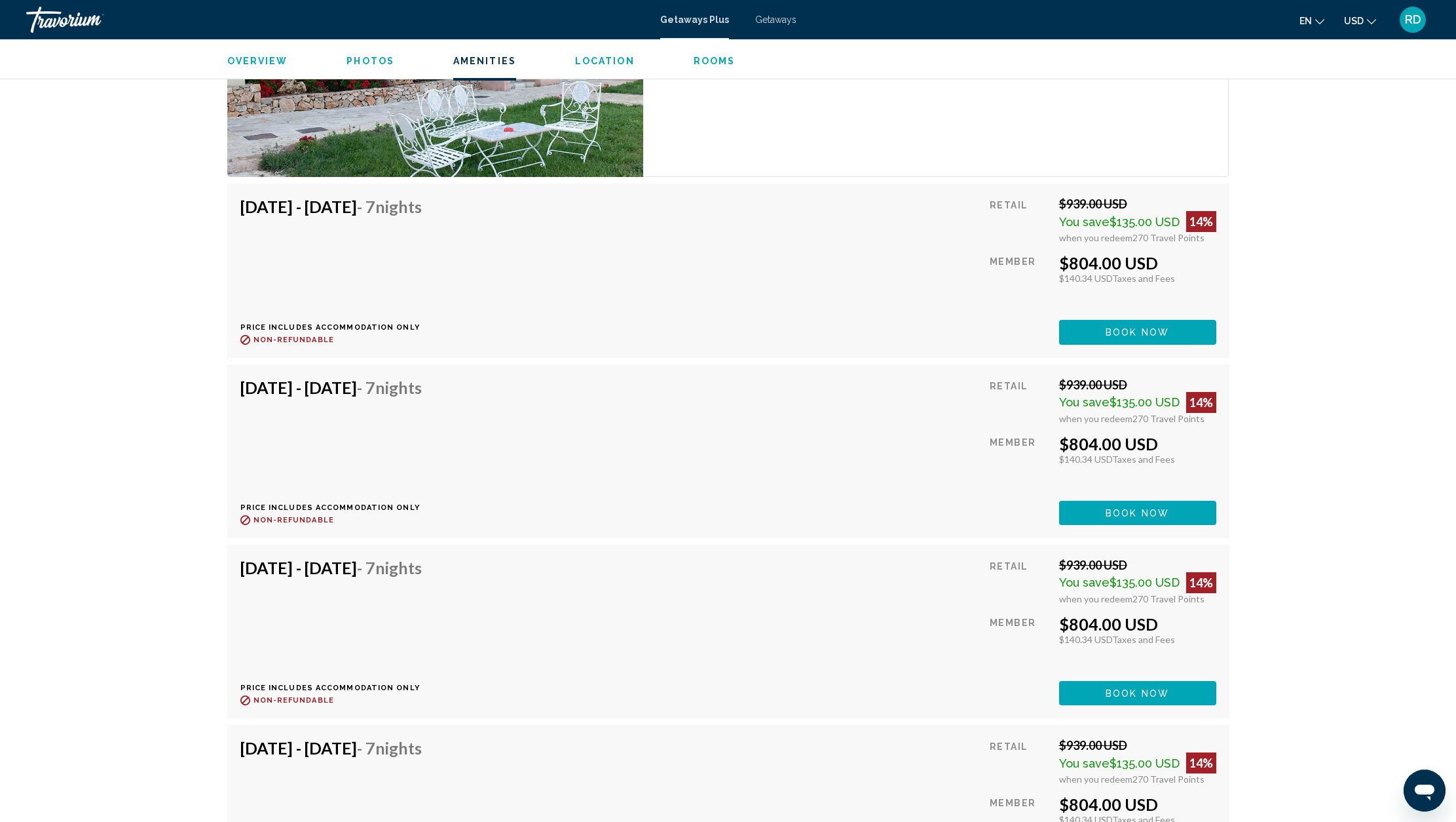
scroll to position [1937, 0]
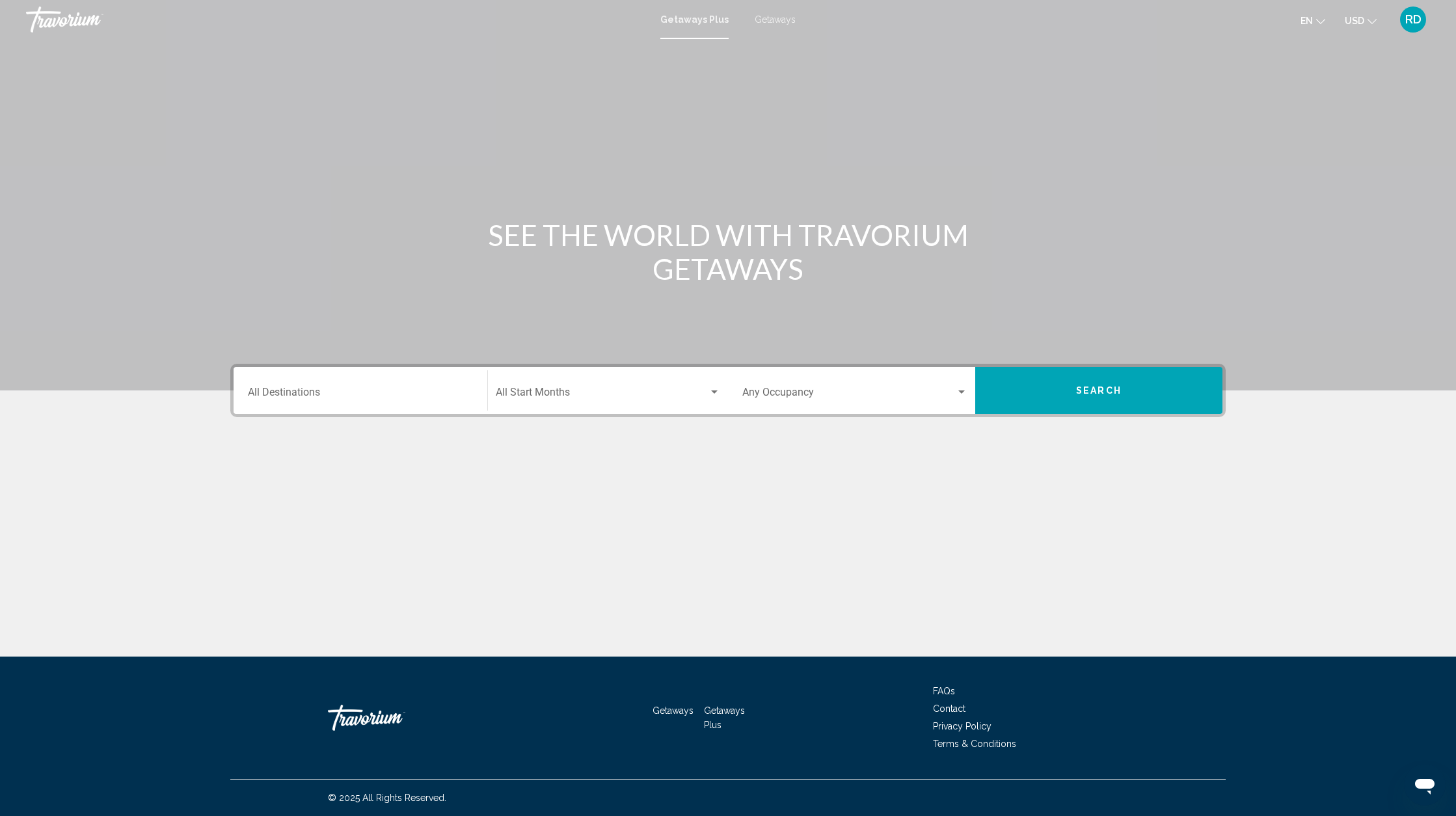
click at [323, 395] on input "Destination All Destinations" at bounding box center [360, 394] width 225 height 12
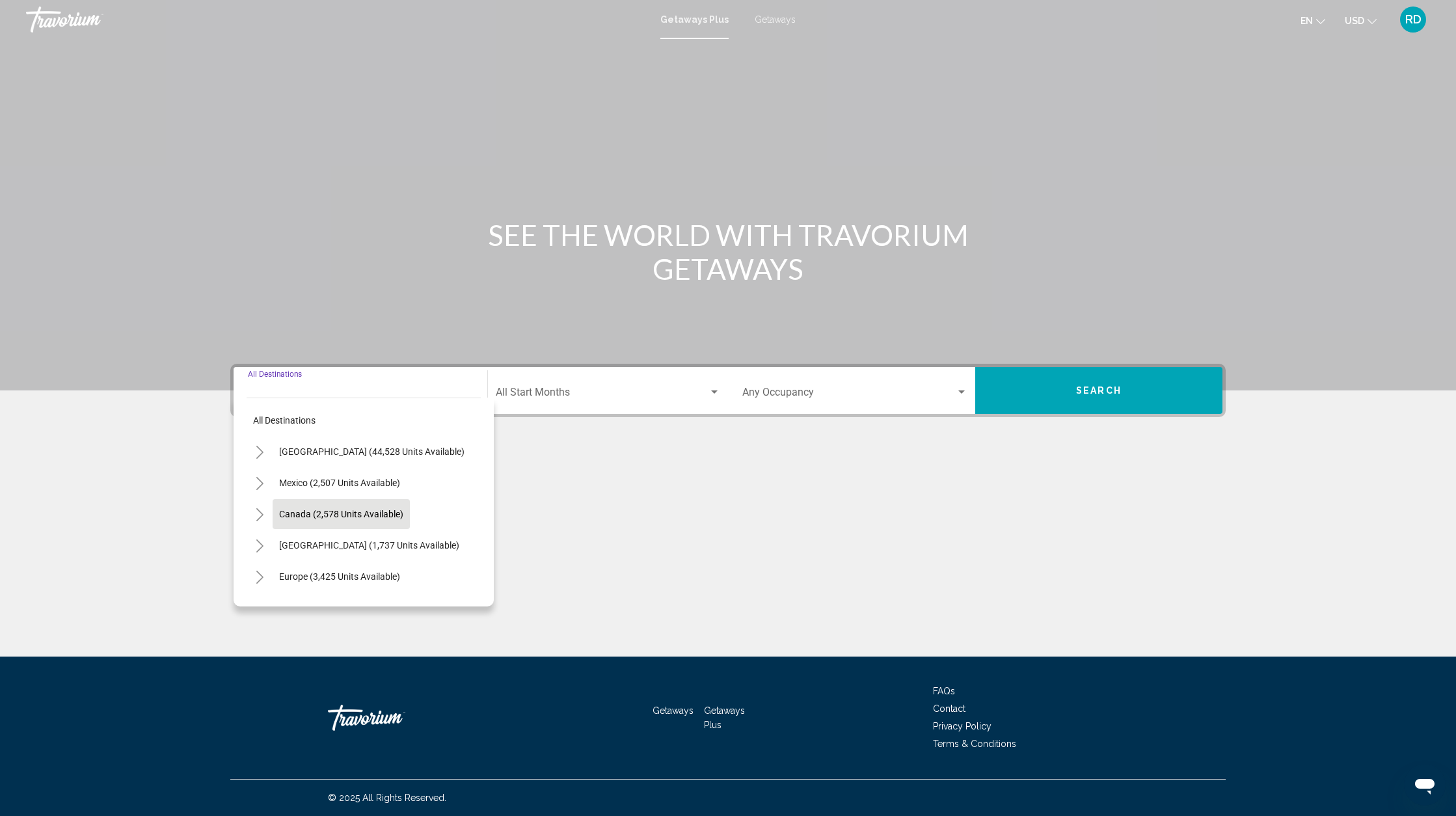
click at [331, 519] on span "Canada (2,578 units available)" at bounding box center [341, 513] width 124 height 10
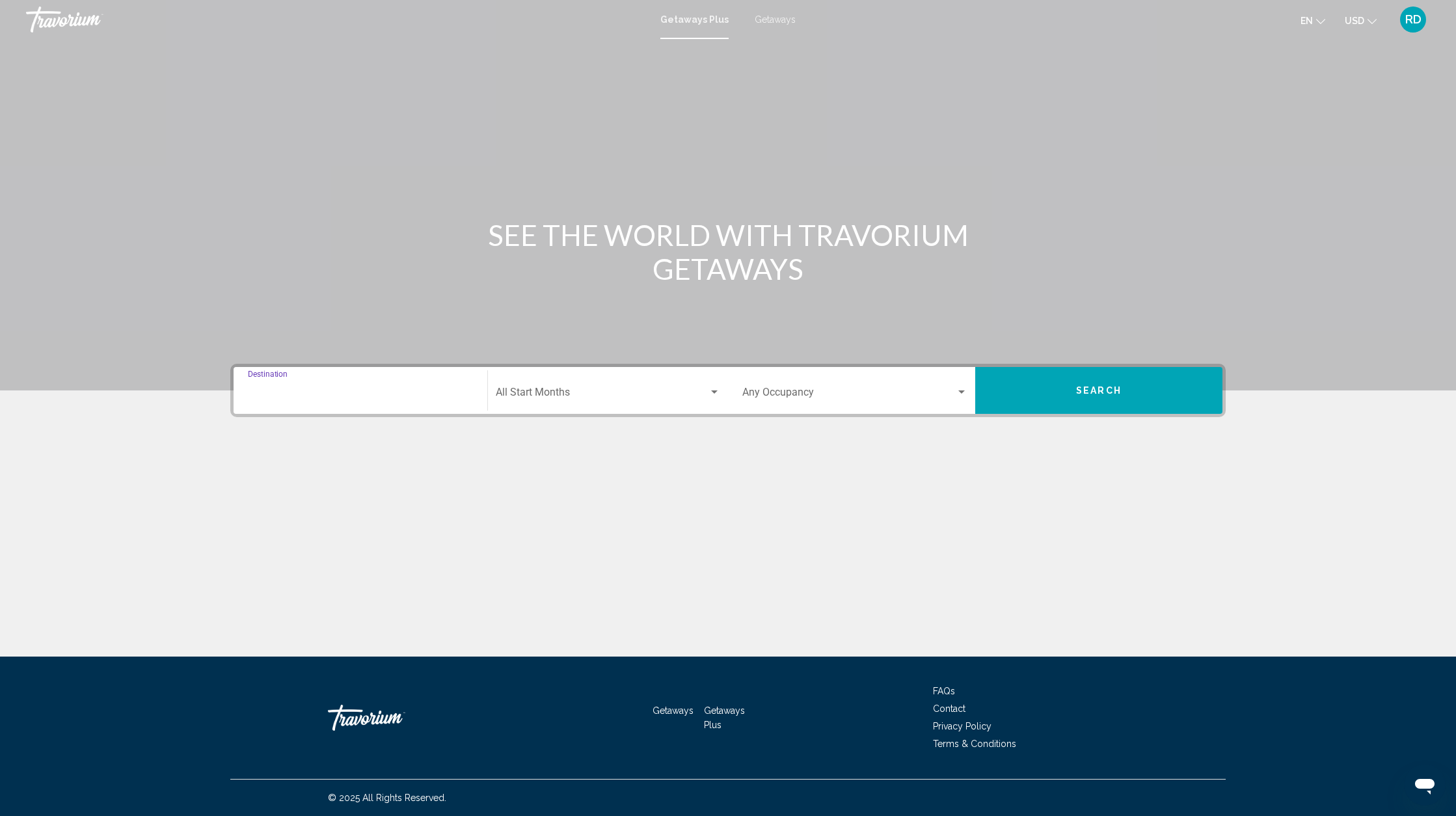
type input "**********"
click at [566, 393] on span "Search widget" at bounding box center [601, 394] width 213 height 12
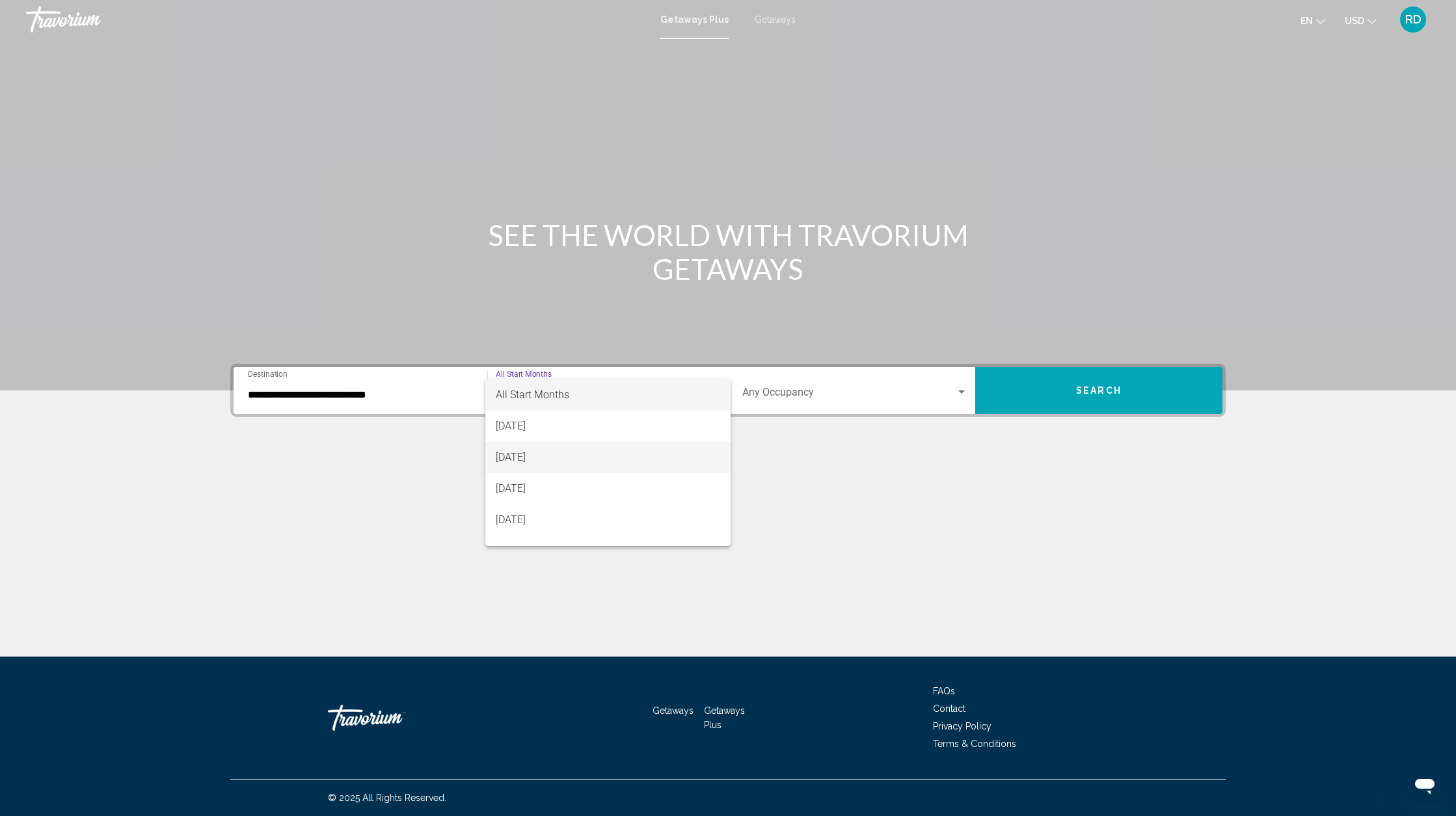
click at [541, 457] on span "[DATE]" at bounding box center [607, 457] width 224 height 31
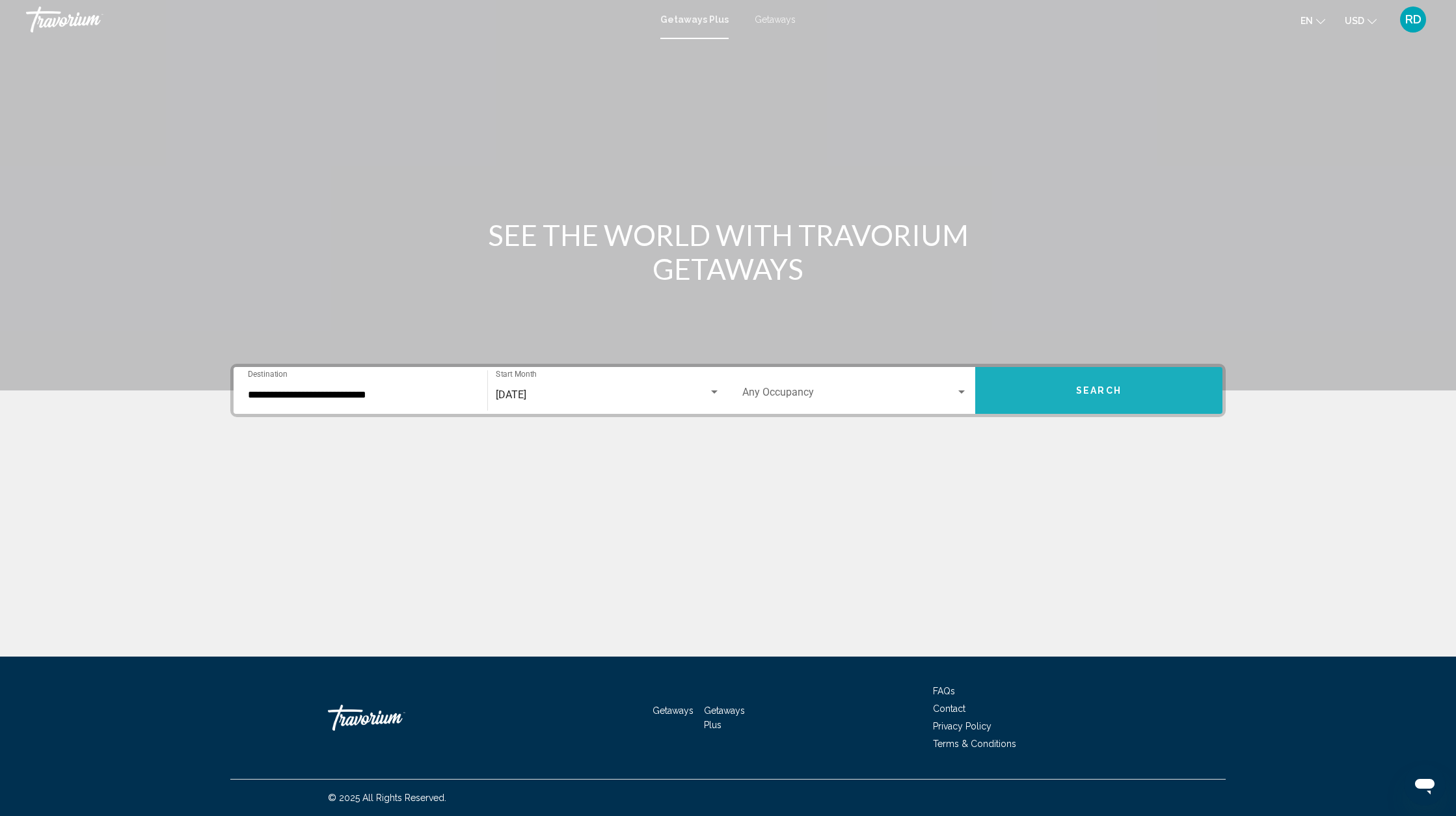
click at [1067, 399] on button "Search" at bounding box center [1099, 390] width 247 height 47
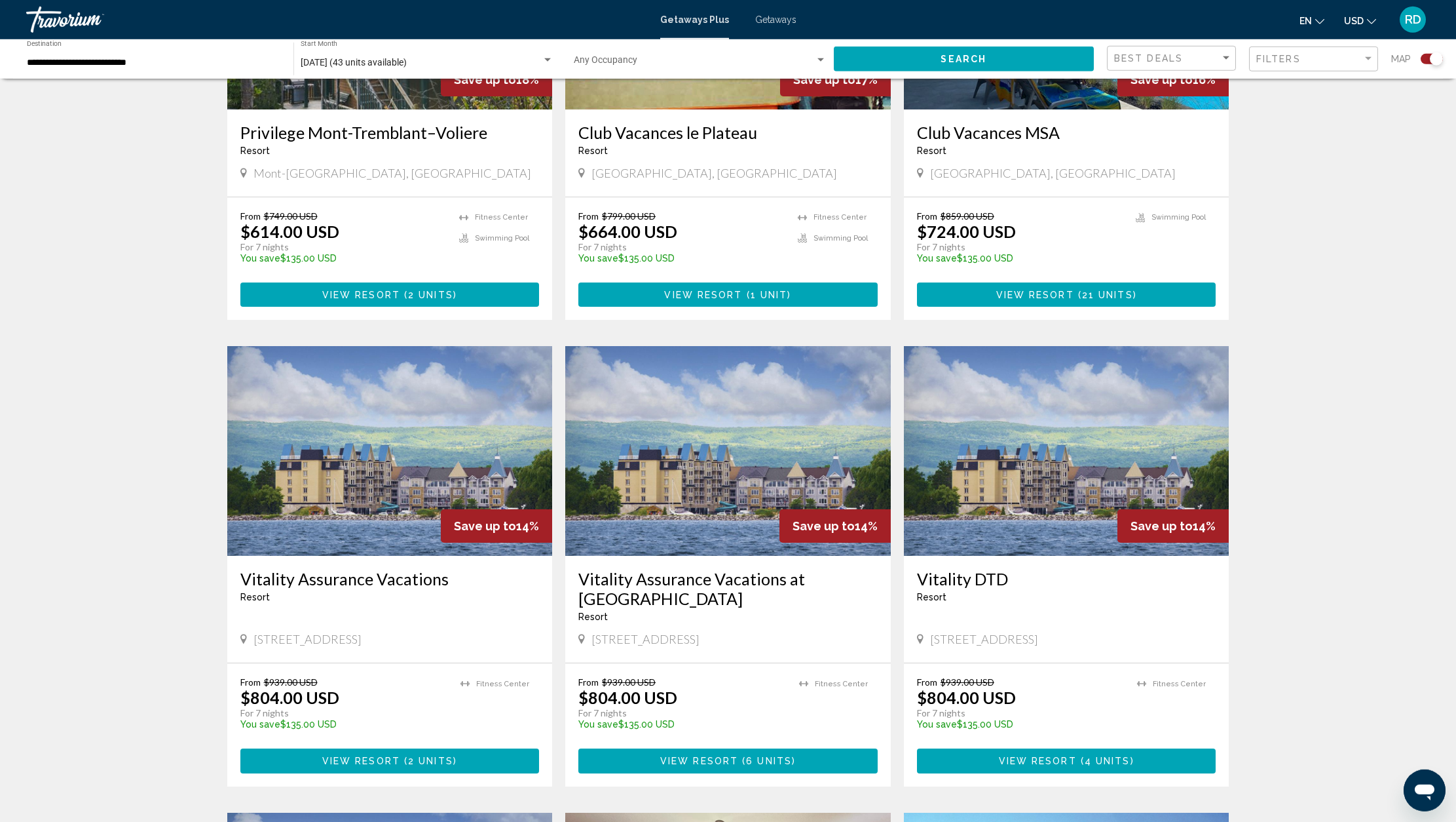
scroll to position [644, 0]
